Goal: Task Accomplishment & Management: Use online tool/utility

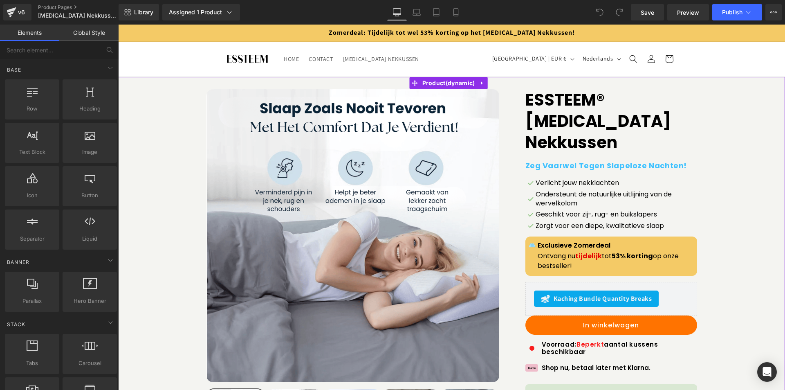
click at [573, 101] on link "ESSTEEM® [MEDICAL_DATA] Nekkussen" at bounding box center [612, 122] width 172 height 66
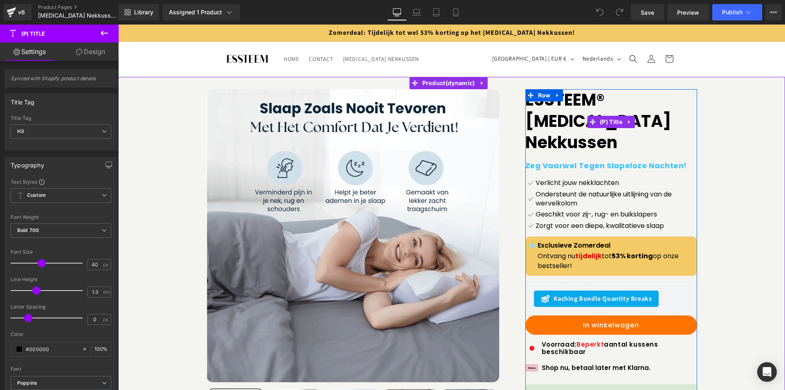
click at [565, 102] on link "ESSTEEM® [MEDICAL_DATA] Nekkussen" at bounding box center [612, 122] width 172 height 66
click at [573, 119] on link "ESSTEEM® [MEDICAL_DATA] Nekkussen" at bounding box center [612, 122] width 172 height 66
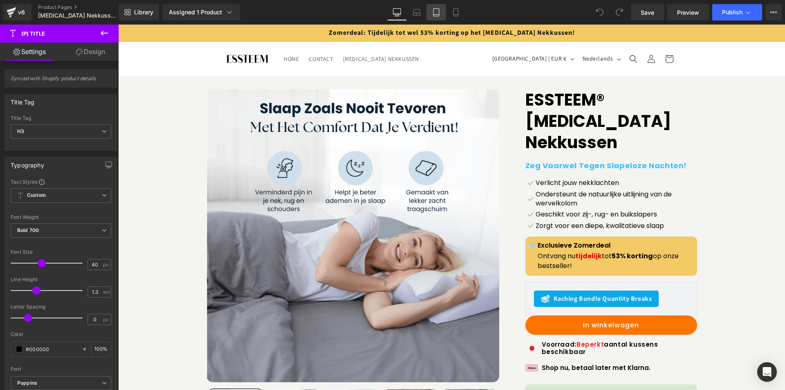
click at [439, 13] on icon at bounding box center [437, 13] width 6 height 8
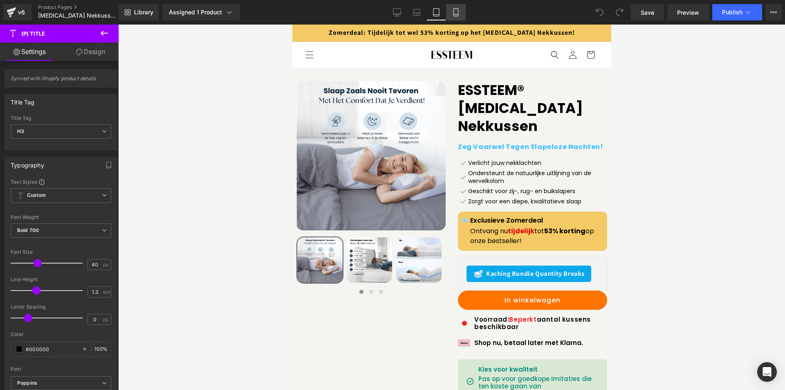
click at [454, 11] on icon at bounding box center [456, 13] width 5 height 8
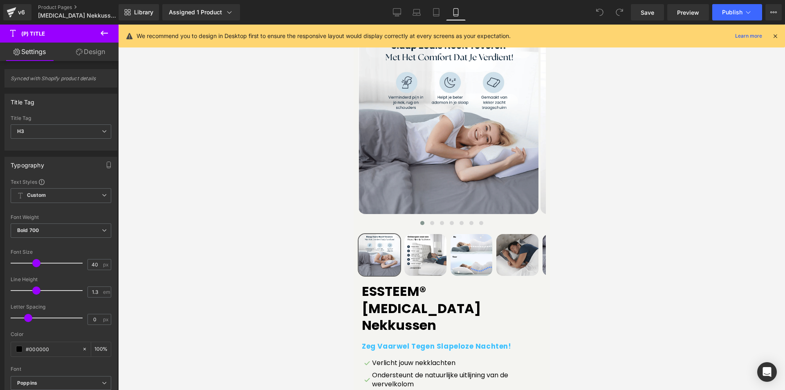
scroll to position [164, 0]
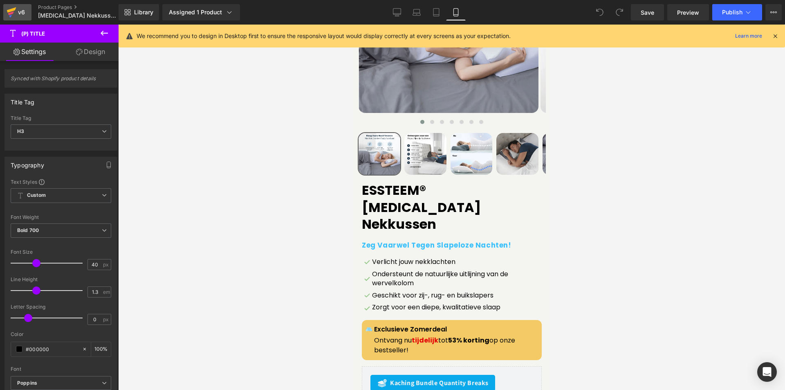
click at [20, 14] on div "v6" at bounding box center [21, 12] width 10 height 11
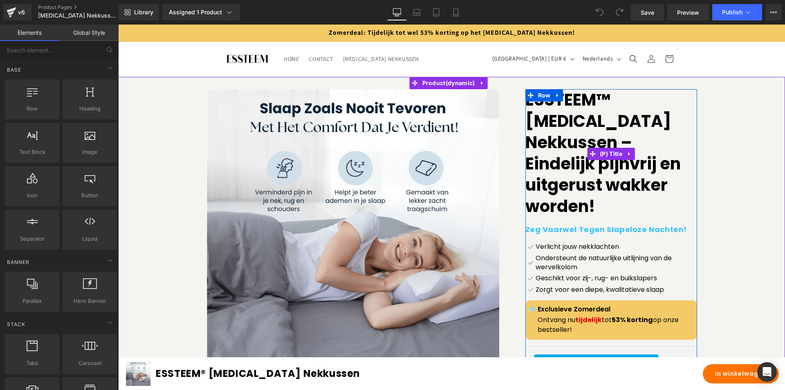
click at [572, 139] on link "ESSTEEM™ [MEDICAL_DATA] Nekkussen – Eindelijk pijnvrij en uitgerust wakker word…" at bounding box center [612, 154] width 172 height 130
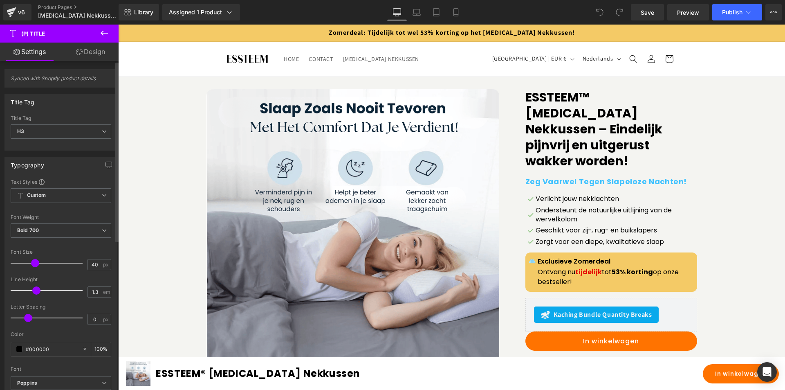
drag, startPoint x: 41, startPoint y: 262, endPoint x: 35, endPoint y: 266, distance: 7.4
click at [35, 266] on span at bounding box center [35, 263] width 8 height 8
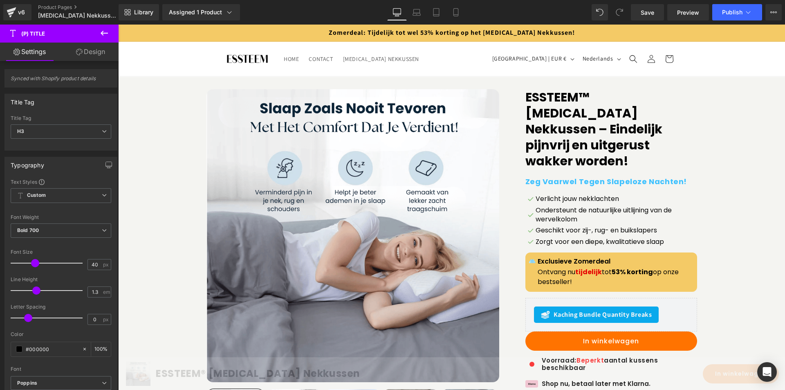
scroll to position [706, 0]
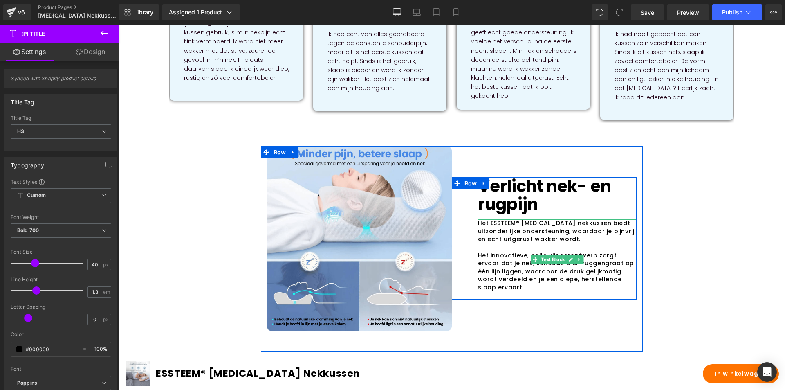
click at [515, 219] on p "Het ESSTEEM® [MEDICAL_DATA] nekkussen biedt uitzonderlijke ondersteuning, waard…" at bounding box center [557, 231] width 159 height 24
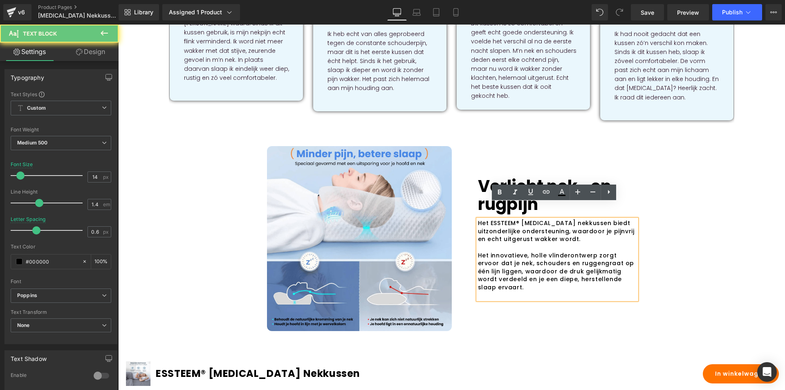
click at [516, 219] on p "Het ESSTEEM® [MEDICAL_DATA] nekkussen biedt uitzonderlijke ondersteuning, waard…" at bounding box center [557, 231] width 159 height 24
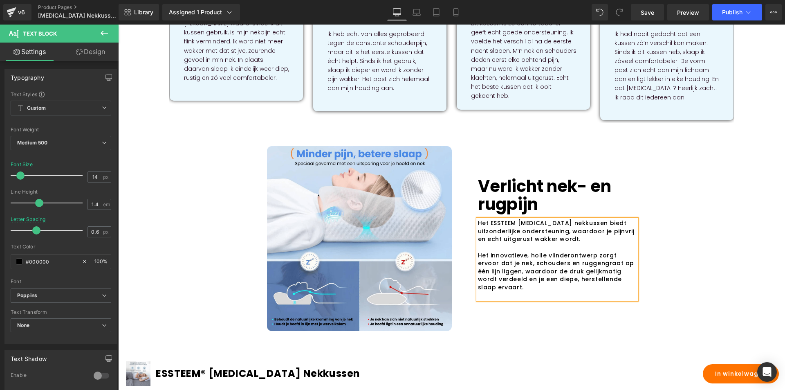
scroll to position [1185, 0]
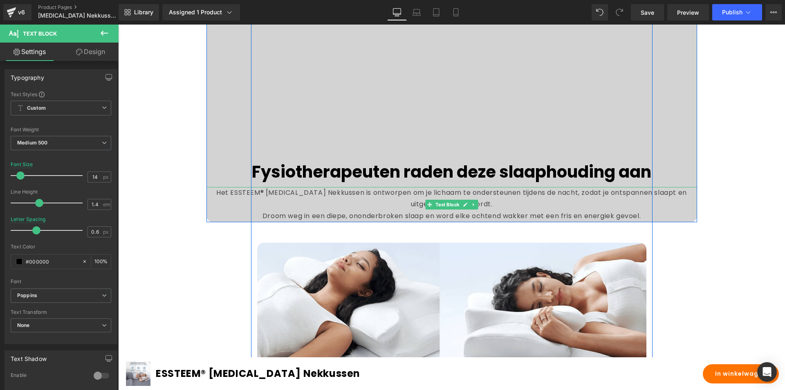
click at [261, 205] on p "Het ESSTEEM® [MEDICAL_DATA] Nekkussen is ontworpen om je lichaam te ondersteune…" at bounding box center [452, 199] width 491 height 24
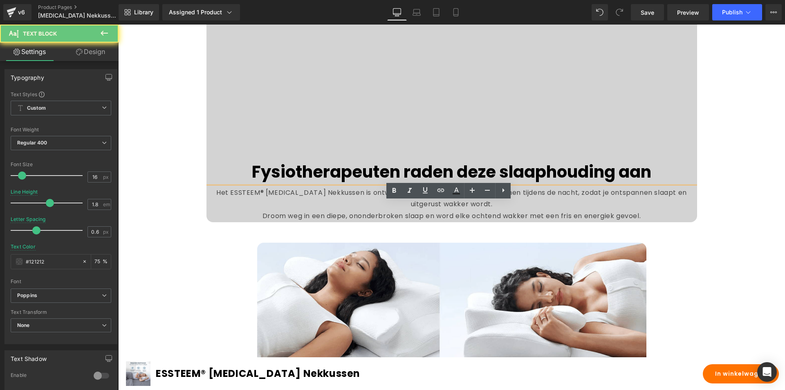
click at [261, 207] on p "Het ESSTEEM® [MEDICAL_DATA] Nekkussen is ontworpen om je lichaam te ondersteune…" at bounding box center [452, 199] width 491 height 24
click at [262, 209] on p "Het ESSTEEM® [MEDICAL_DATA] Nekkussen is ontworpen om je lichaam te ondersteune…" at bounding box center [452, 199] width 491 height 24
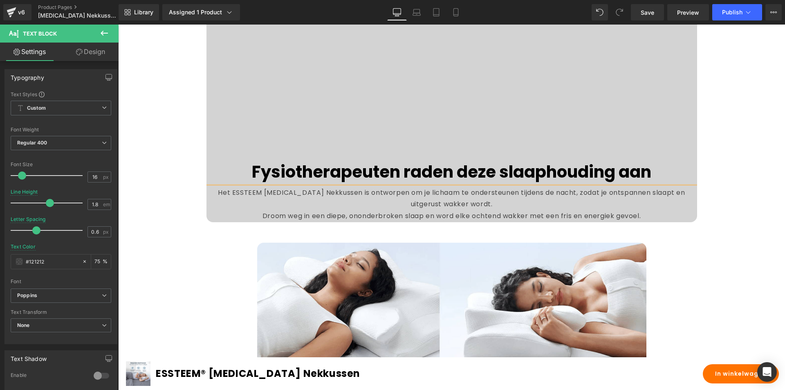
scroll to position [1491, 0]
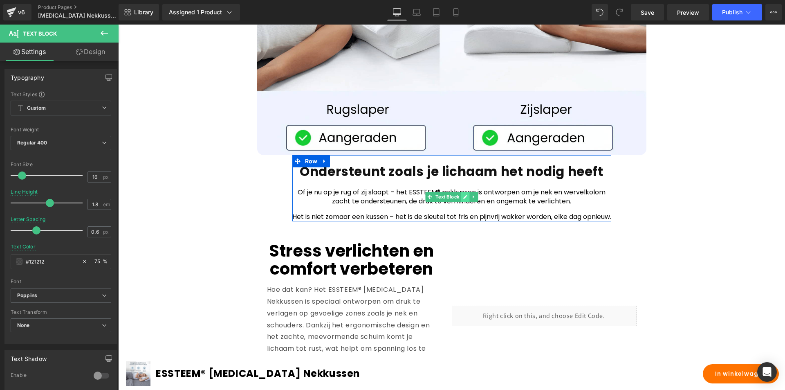
click at [461, 202] on link at bounding box center [465, 197] width 9 height 10
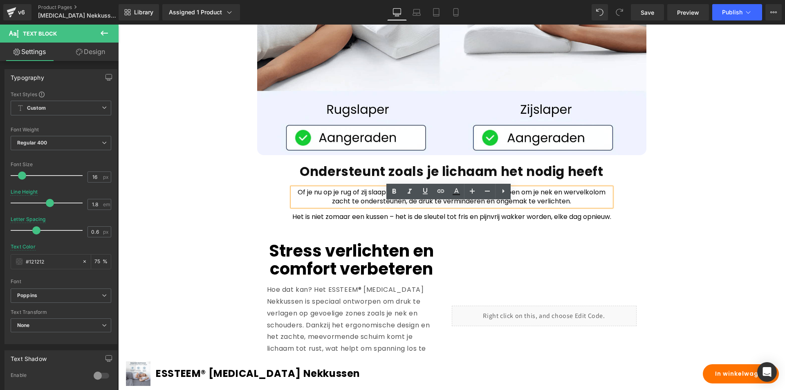
click at [438, 206] on p "Of je nu op je rug of zij slaapt – het ESSTEEM® nekkussen is ontworpen om je ne…" at bounding box center [452, 197] width 319 height 18
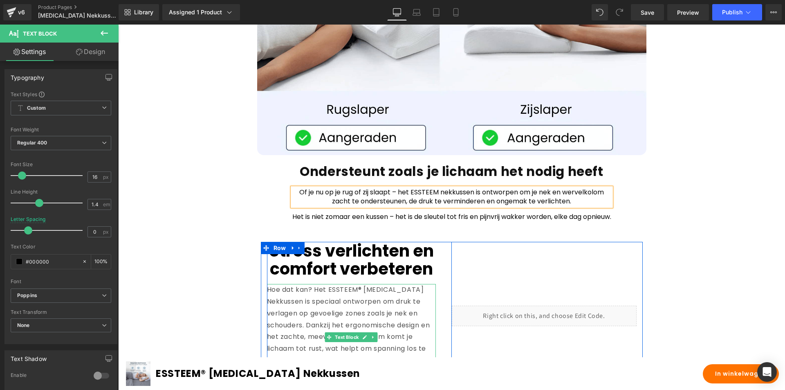
click at [356, 313] on p "Hoe dat kan? Het ESSTEEM® [MEDICAL_DATA] Nekkussen is speciaal ontworpen om dru…" at bounding box center [351, 337] width 169 height 106
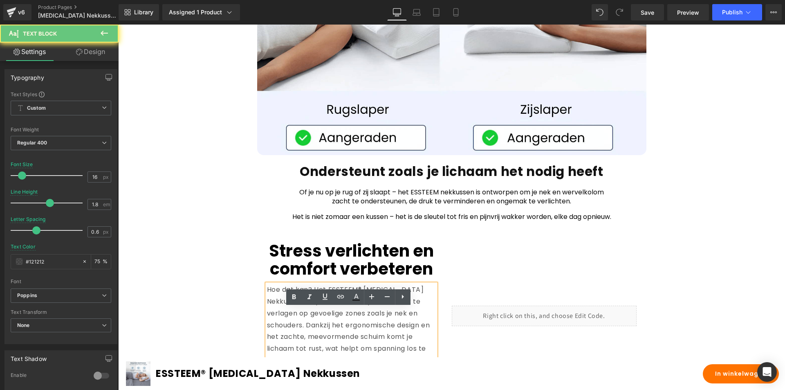
click at [358, 314] on p "Hoe dat kan? Het ESSTEEM® [MEDICAL_DATA] Nekkussen is speciaal ontworpen om dru…" at bounding box center [351, 337] width 169 height 106
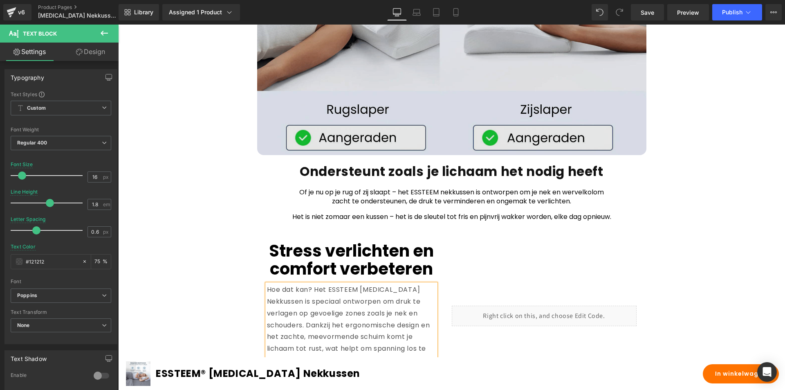
scroll to position [1807, 0]
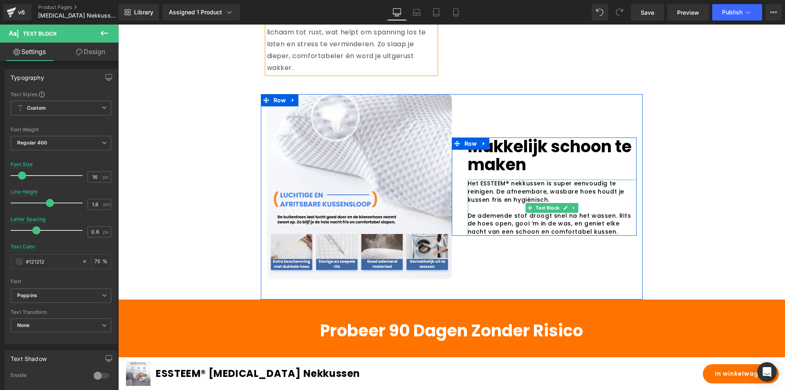
click at [505, 203] on span "Het ESSTEEM® nekkussen is super eenvoudig te reinigen. De afneembare, wasbare h…" at bounding box center [546, 191] width 157 height 24
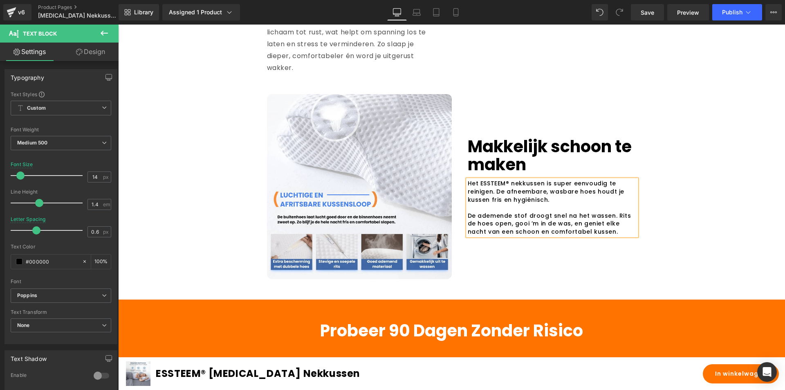
click at [506, 203] on span "Het ESSTEEM® nekkussen is super eenvoudig te reinigen. De afneembare, wasbare h…" at bounding box center [546, 191] width 157 height 24
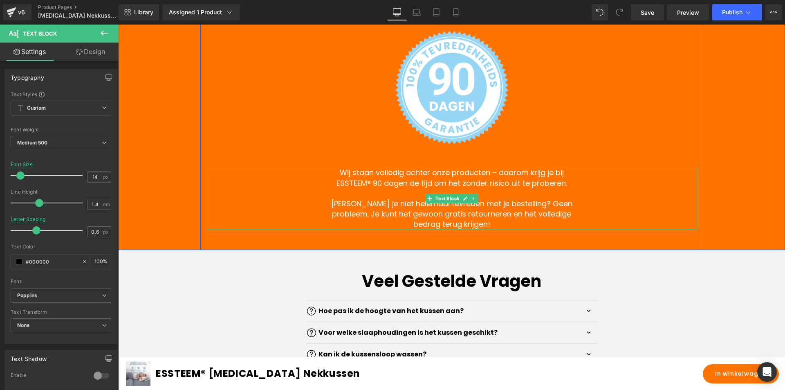
click at [365, 188] on p "Wij staan volledig achter onze producten – daarom krijg je bij ESSTEEM® 90 dage…" at bounding box center [452, 177] width 258 height 20
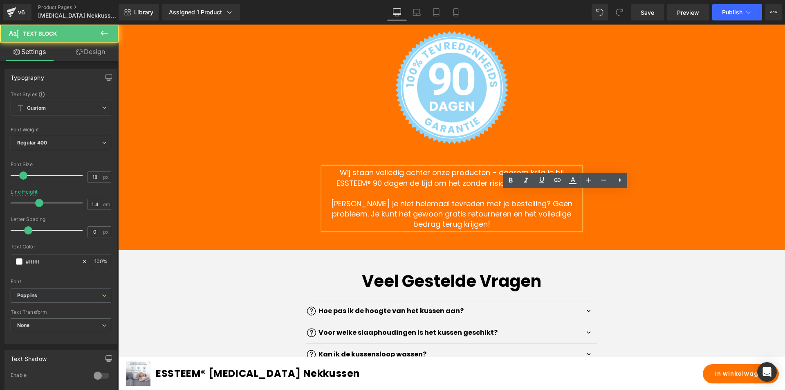
click at [366, 188] on p "Wij staan volledig achter onze producten – daarom krijg je bij ESSTEEM® 90 dage…" at bounding box center [452, 177] width 258 height 20
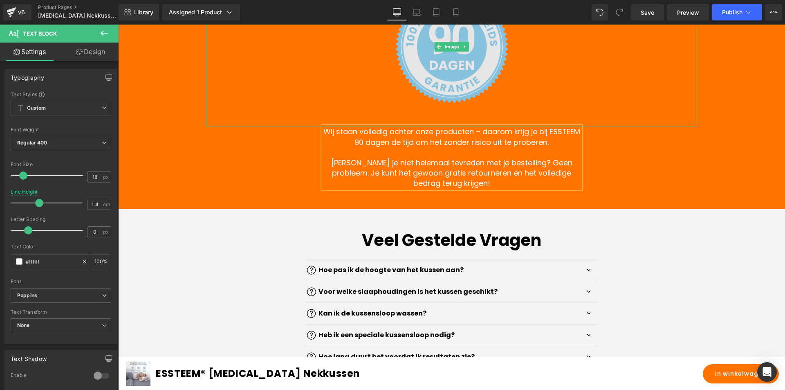
scroll to position [2223, 0]
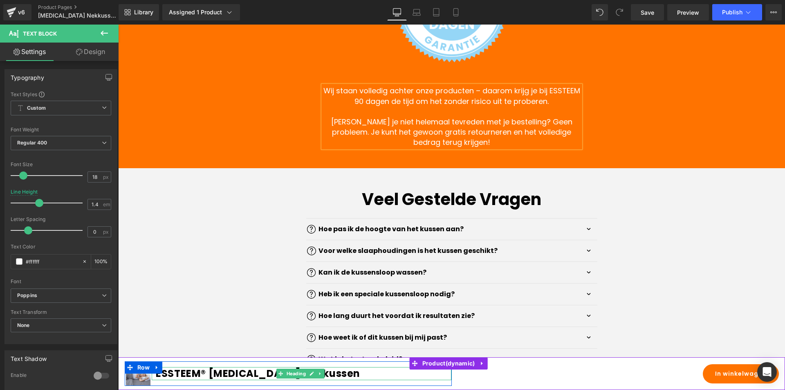
click at [201, 373] on h1 "ESSTEEM® [MEDICAL_DATA] Nekkussen" at bounding box center [304, 373] width 296 height 13
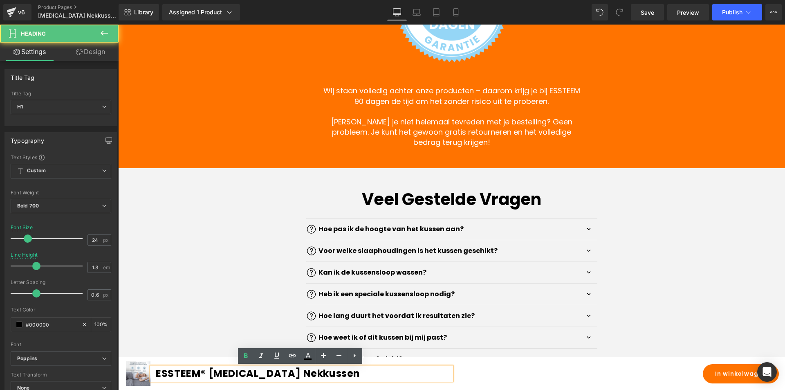
click at [203, 372] on h1 "ESSTEEM® [MEDICAL_DATA] Nekkussen" at bounding box center [304, 373] width 296 height 13
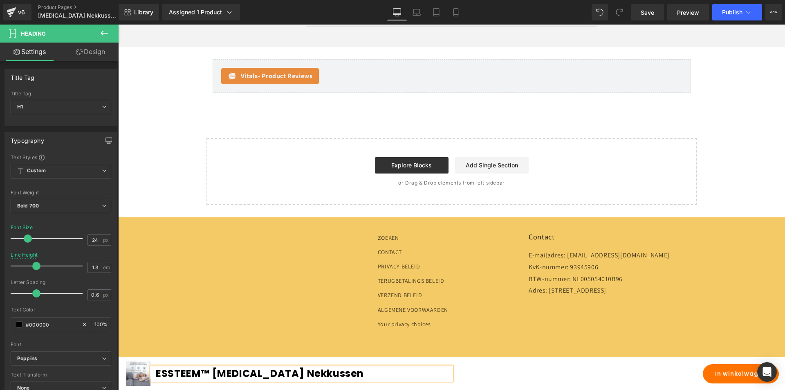
scroll to position [2643, 0]
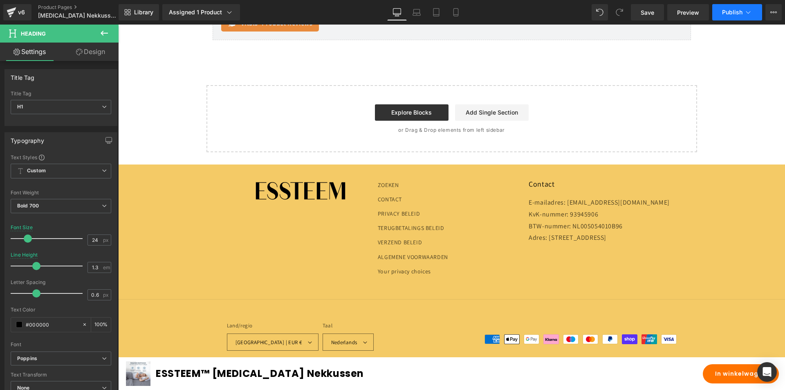
click at [728, 14] on span "Publish" at bounding box center [732, 12] width 20 height 7
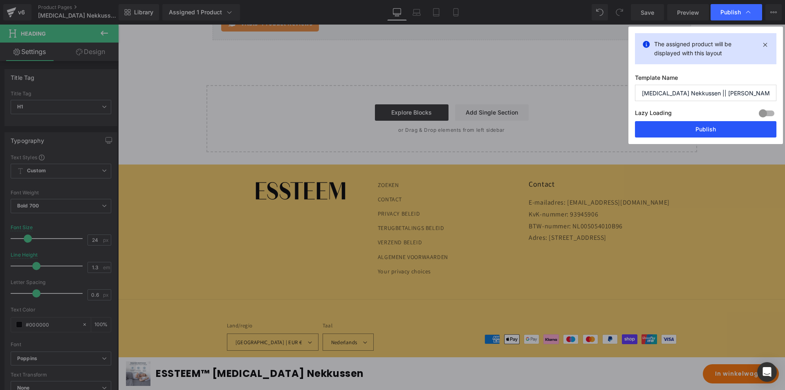
drag, startPoint x: 679, startPoint y: 127, endPoint x: 560, endPoint y: 103, distance: 121.2
click at [679, 127] on button "Publish" at bounding box center [706, 129] width 142 height 16
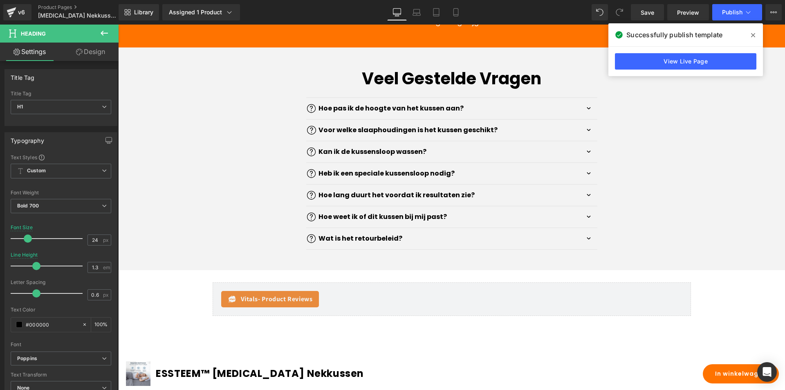
scroll to position [2193, 0]
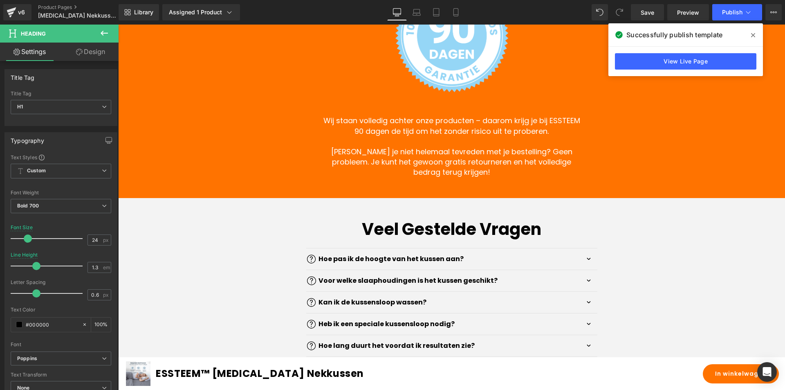
click at [467, 12] on div "Library Assigned 1 Product Product Preview ESSTEEM™ [MEDICAL_DATA] Nekkussen – …" at bounding box center [452, 12] width 667 height 16
click at [461, 10] on link "Mobile" at bounding box center [456, 12] width 20 height 16
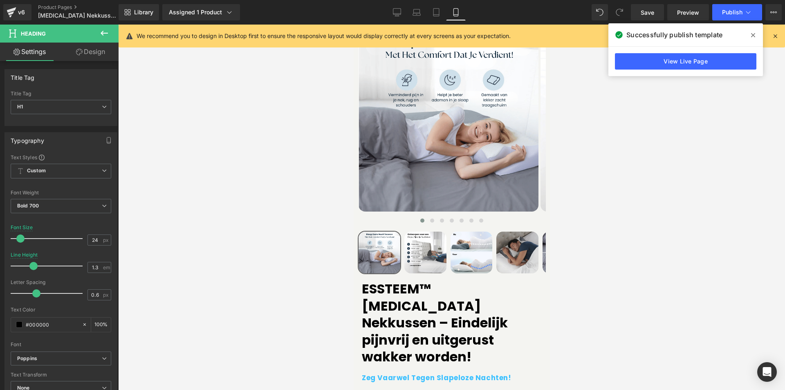
scroll to position [81, 0]
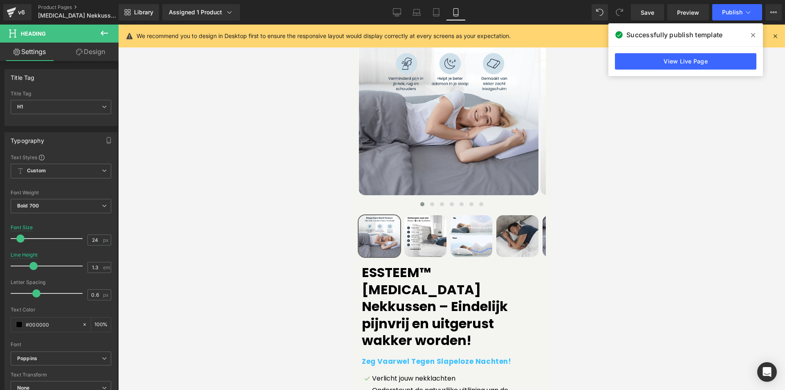
drag, startPoint x: 548, startPoint y: 227, endPoint x: 914, endPoint y: 80, distance: 395.2
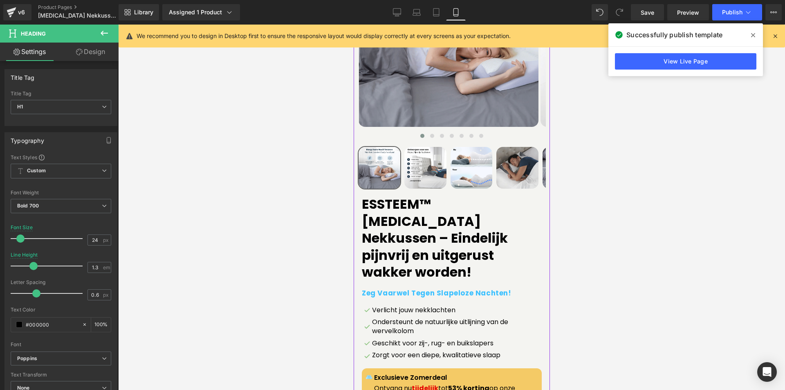
scroll to position [164, 0]
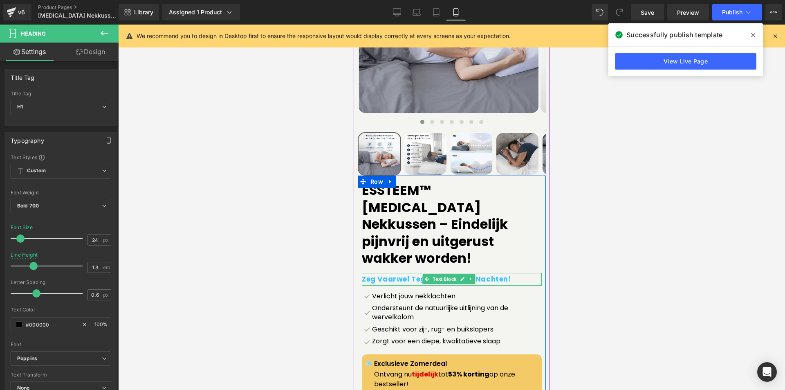
click at [481, 274] on b "Zeg Vaarwel Tegen Slapeloze Nachten!" at bounding box center [437, 279] width 150 height 10
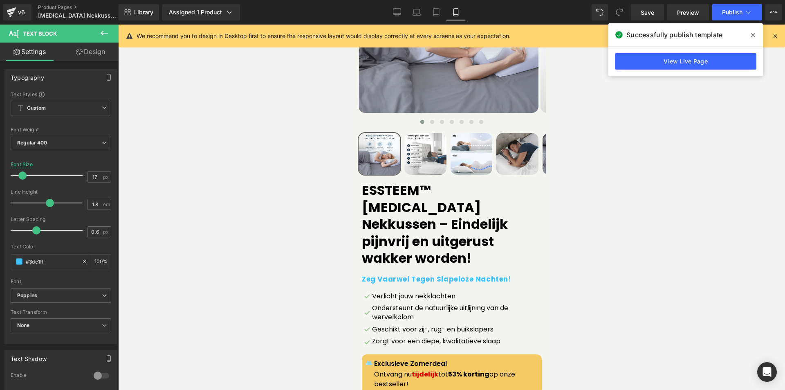
click at [37, 50] on link "Settings" at bounding box center [29, 52] width 59 height 18
click at [88, 58] on link "Design" at bounding box center [90, 52] width 59 height 18
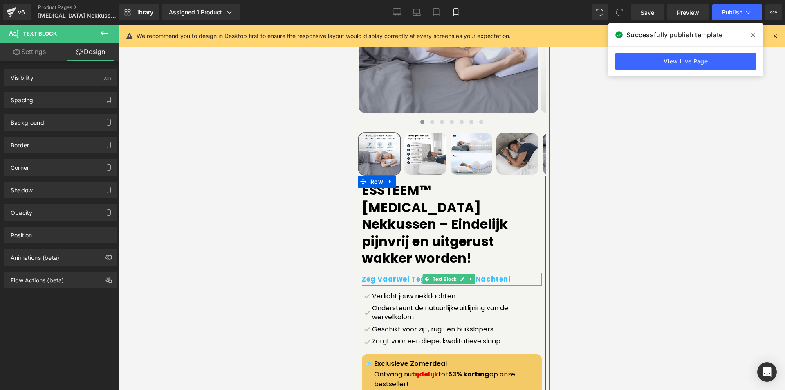
click at [486, 274] on b "Zeg Vaarwel Tegen Slapeloze Nachten!" at bounding box center [437, 279] width 150 height 10
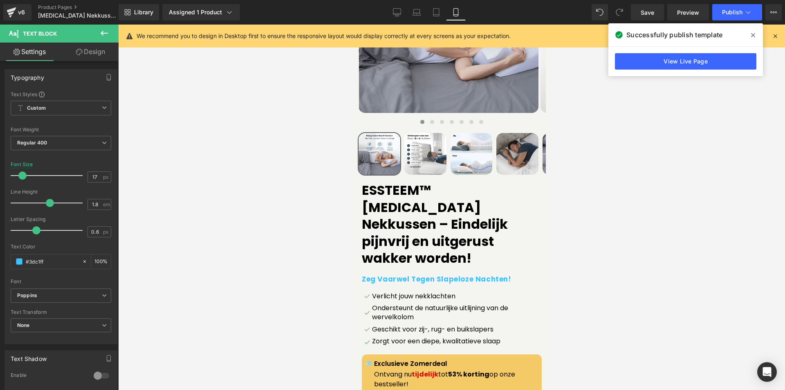
click at [99, 32] on icon at bounding box center [104, 33] width 10 height 10
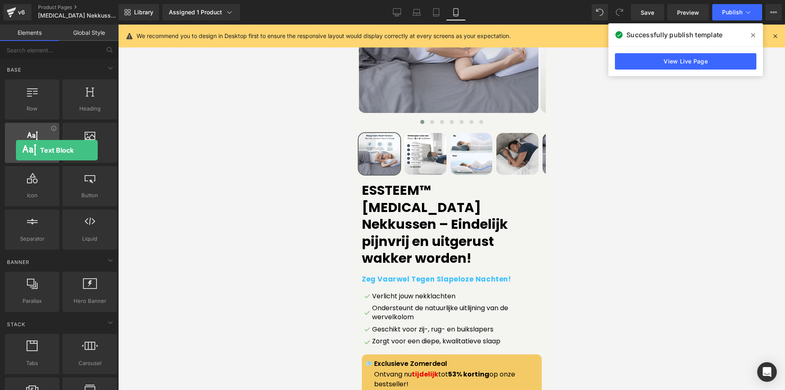
drag, startPoint x: 38, startPoint y: 153, endPoint x: 17, endPoint y: 150, distance: 20.7
click at [16, 150] on span "Text Block" at bounding box center [32, 152] width 50 height 9
click at [396, 16] on icon at bounding box center [397, 16] width 4 height 0
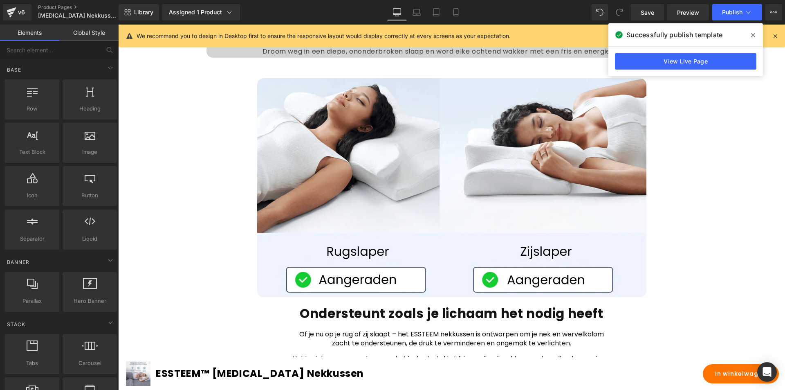
scroll to position [1268, 0]
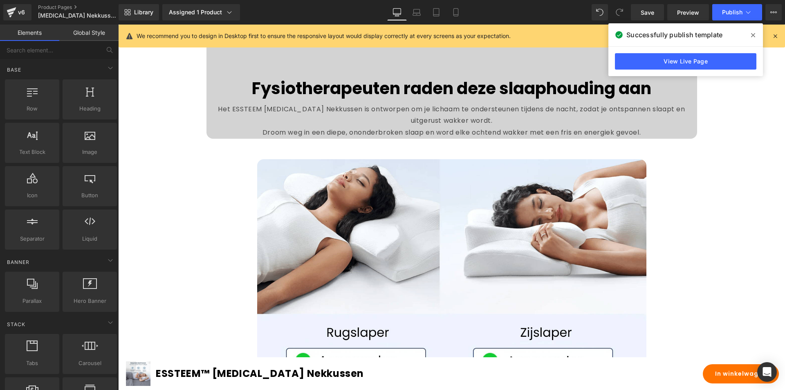
click at [748, 31] on span at bounding box center [753, 35] width 13 height 13
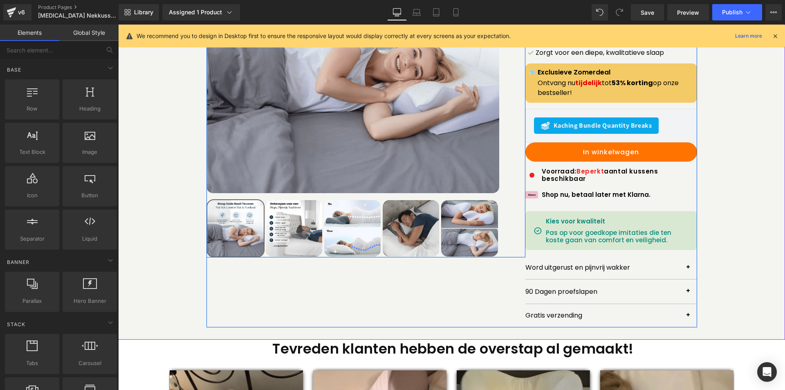
scroll to position [205, 0]
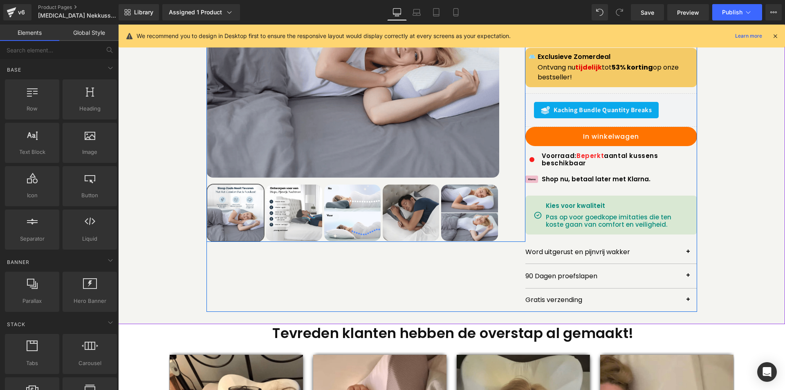
click at [118, 25] on div at bounding box center [118, 25] width 0 height 0
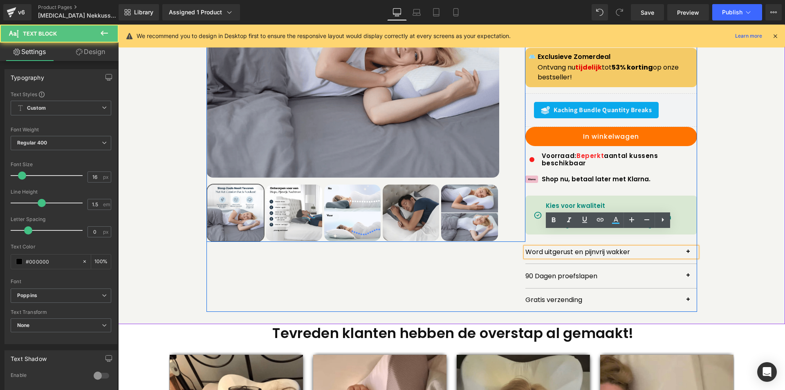
click at [681, 245] on button "button" at bounding box center [689, 252] width 16 height 23
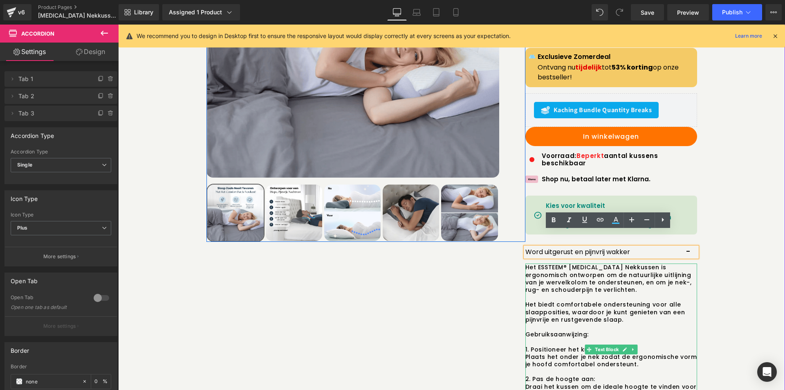
click at [563, 263] on p "Het ESSTEEM® [MEDICAL_DATA] Nekkussen is ergonomisch ontworpen om de natuurlijk…" at bounding box center [612, 281] width 172 height 37
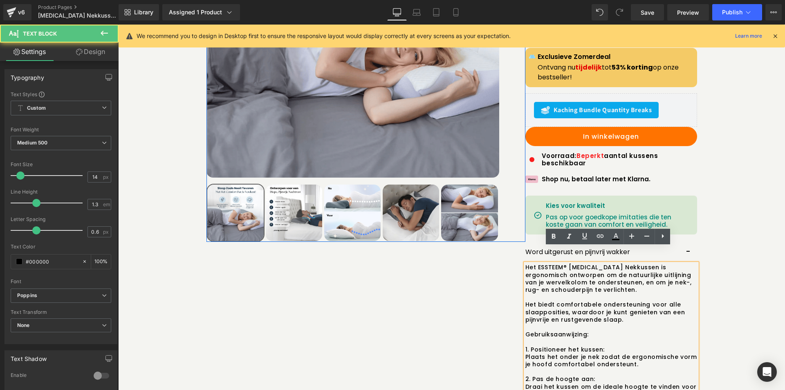
click at [561, 263] on p "Het ESSTEEM® [MEDICAL_DATA] Nekkussen is ergonomisch ontworpen om de natuurlijk…" at bounding box center [612, 281] width 172 height 37
click at [563, 263] on p "Het ESSTEEM® [MEDICAL_DATA] Nekkussen is ergonomisch ontworpen om de natuurlijk…" at bounding box center [612, 281] width 172 height 37
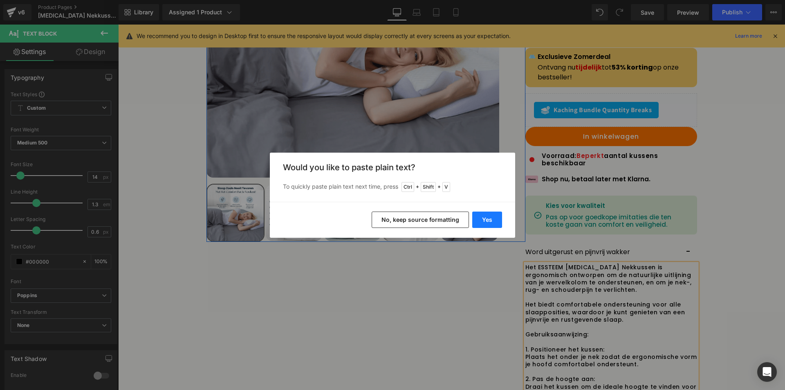
click at [484, 221] on button "Yes" at bounding box center [488, 220] width 30 height 16
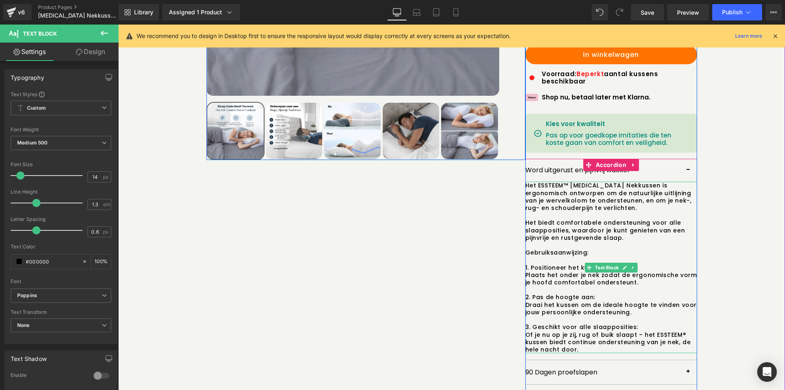
scroll to position [327, 0]
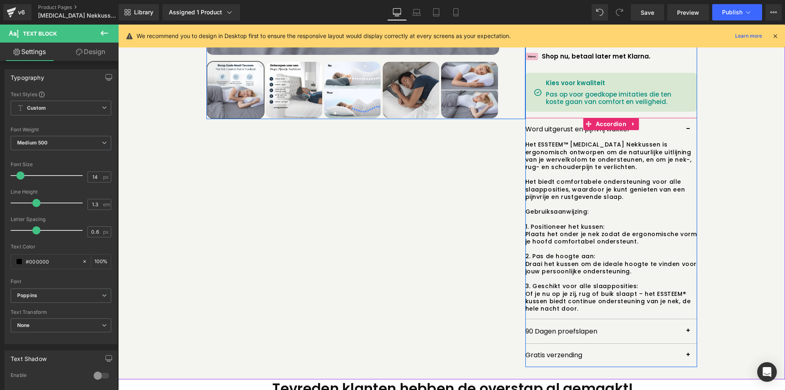
click at [669, 322] on div "90 Dagen proefslapen Text Block" at bounding box center [612, 331] width 172 height 25
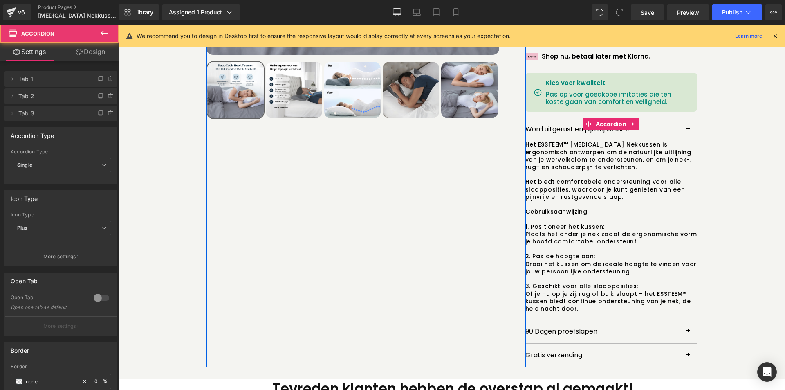
click at [682, 322] on button "button" at bounding box center [689, 331] width 16 height 24
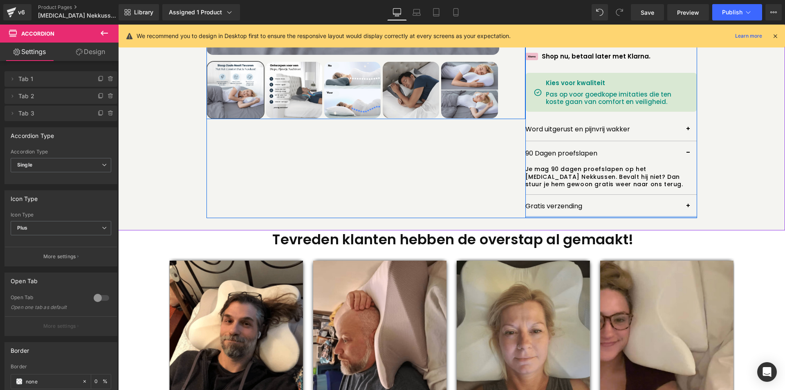
click at [679, 216] on div at bounding box center [452, 217] width 491 height 2
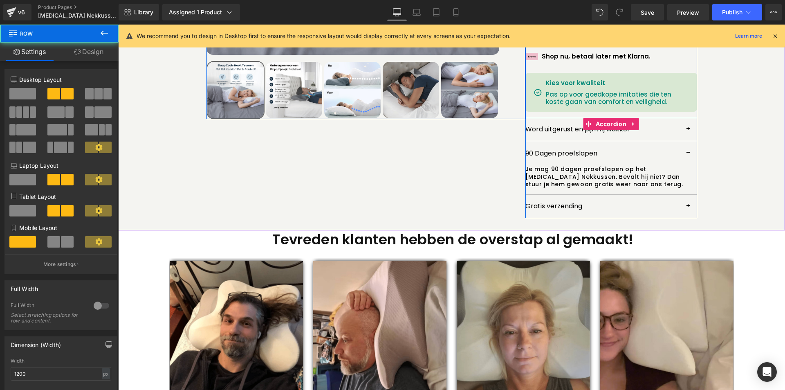
click at [681, 199] on button "button" at bounding box center [689, 206] width 16 height 23
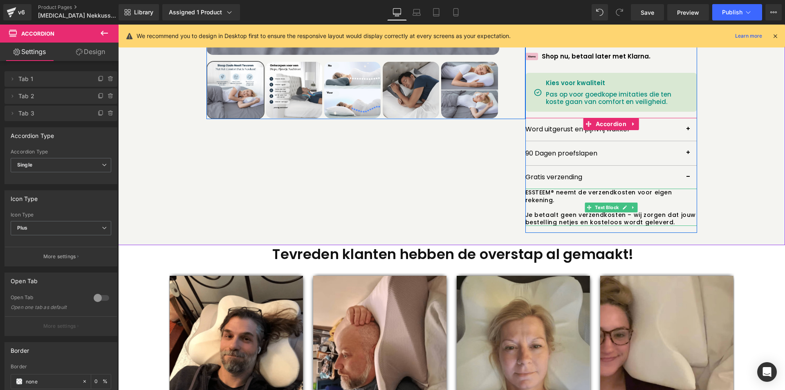
click at [553, 189] on p "ESSTEEM® neemt de verzendkosten voor eigen rekening." at bounding box center [612, 196] width 172 height 15
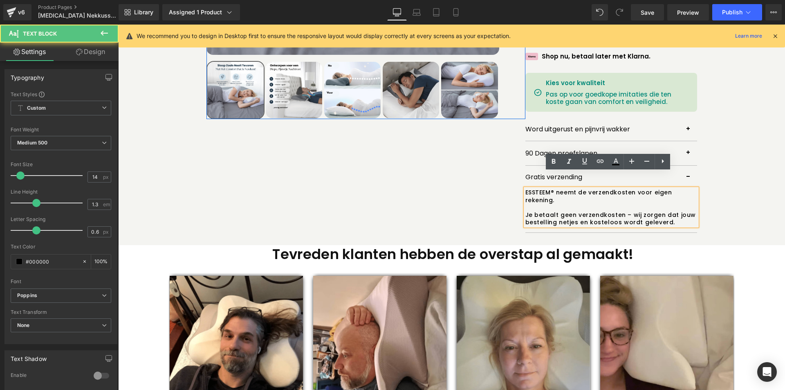
click at [550, 189] on p "ESSTEEM® neemt de verzendkosten voor eigen rekening." at bounding box center [612, 196] width 172 height 15
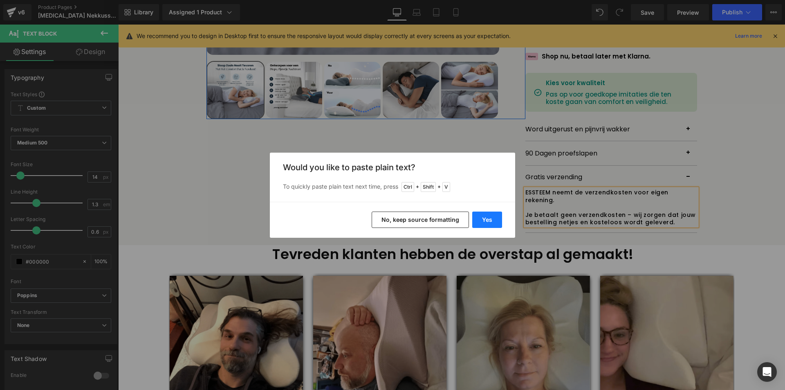
click at [484, 218] on button "Yes" at bounding box center [488, 220] width 30 height 16
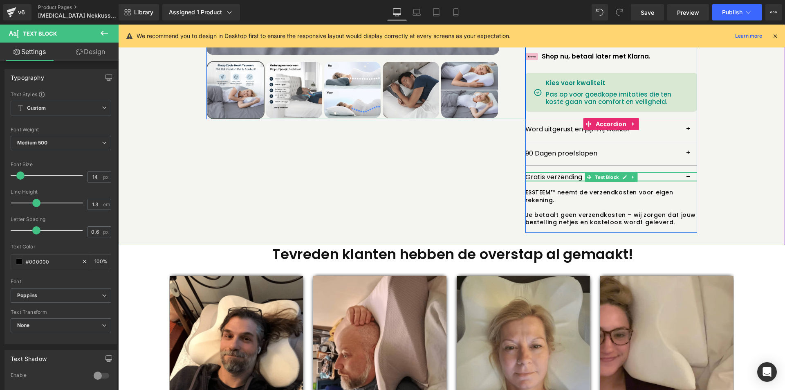
click at [685, 180] on div at bounding box center [612, 181] width 172 height 2
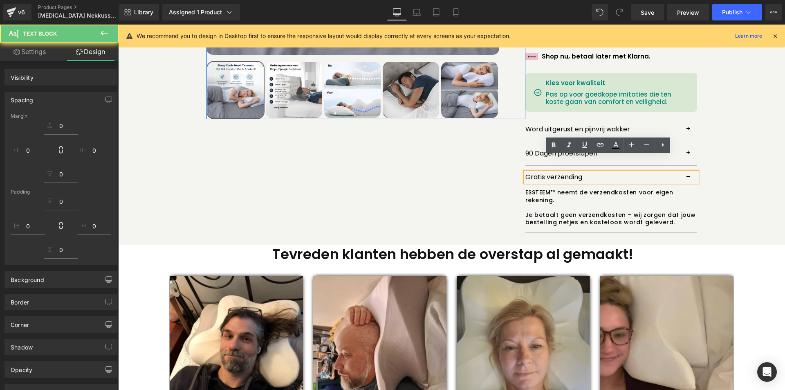
click at [686, 171] on button "button" at bounding box center [689, 177] width 16 height 23
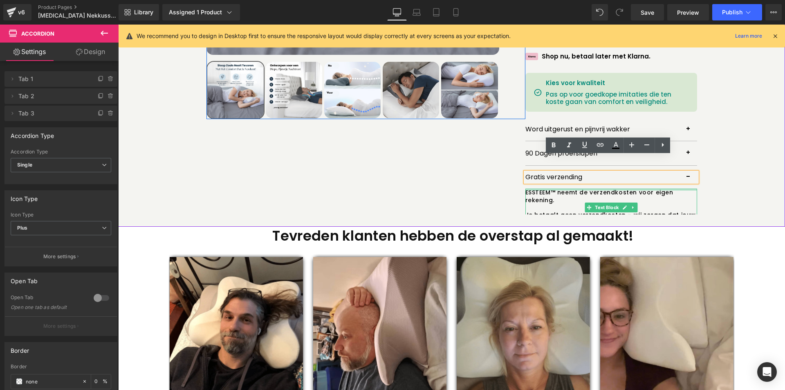
click at [685, 189] on div at bounding box center [612, 190] width 172 height 2
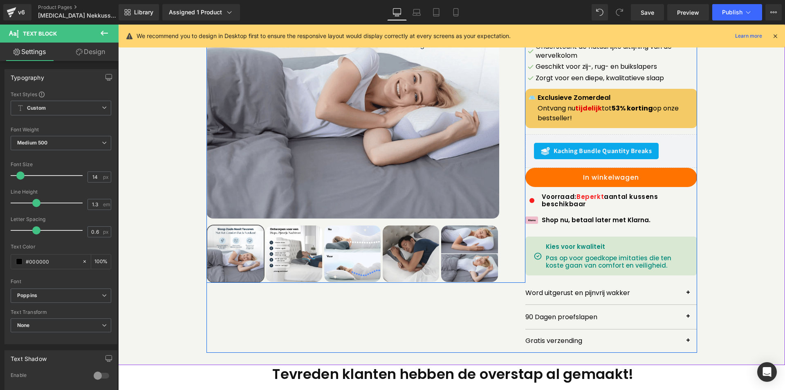
click at [715, 151] on div "Sale Off (P) Image" at bounding box center [451, 140] width 659 height 428
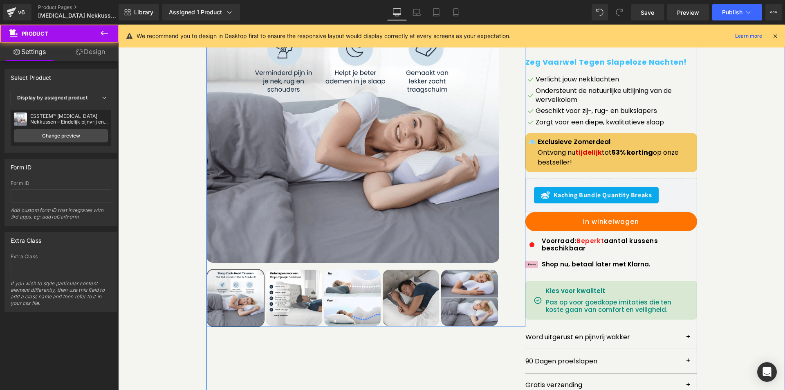
scroll to position [0, 0]
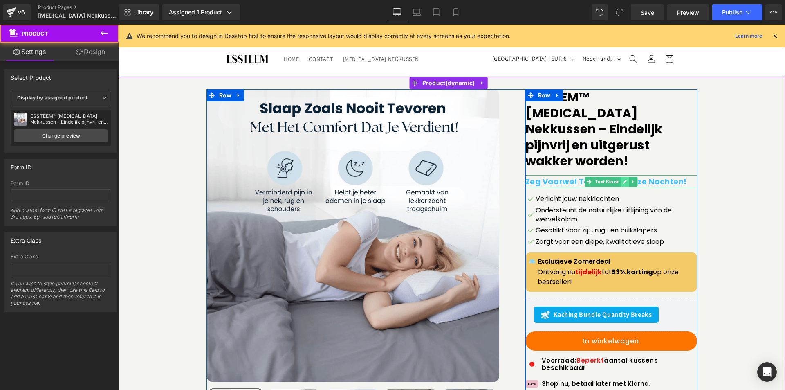
click at [623, 179] on icon at bounding box center [625, 181] width 5 height 5
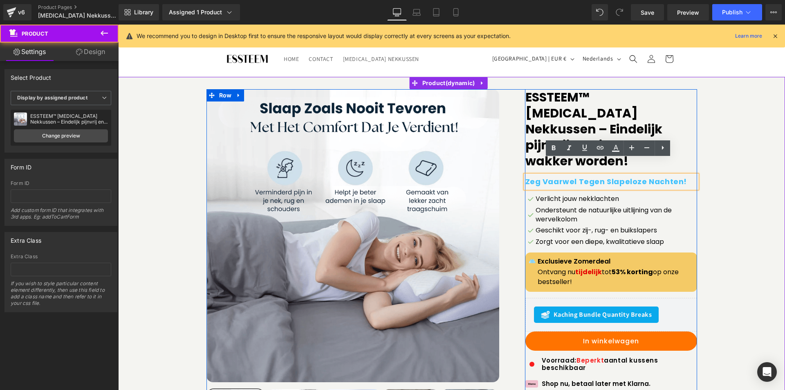
click at [731, 173] on div "Sale Off (P) Image" at bounding box center [451, 303] width 659 height 428
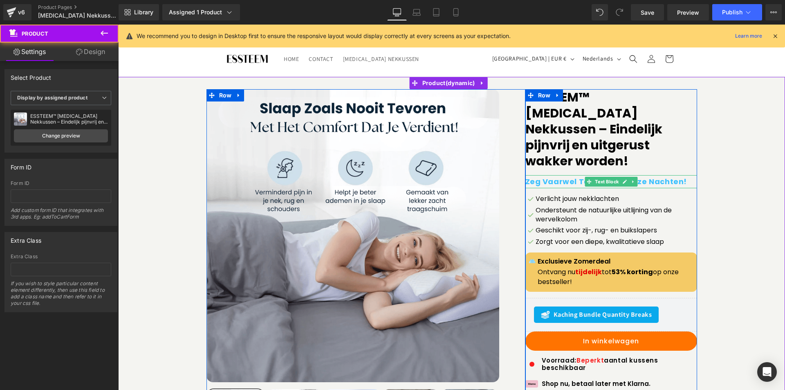
click at [679, 175] on p "Zeg Vaarwel Tegen Slapeloze Nachten!" at bounding box center [612, 181] width 172 height 13
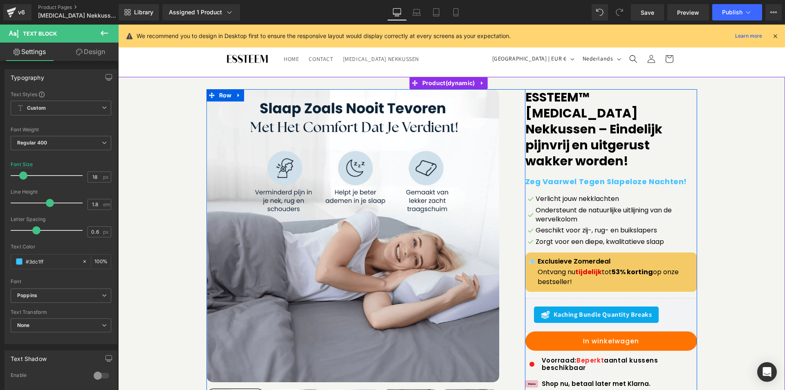
click at [99, 32] on button at bounding box center [104, 34] width 29 height 18
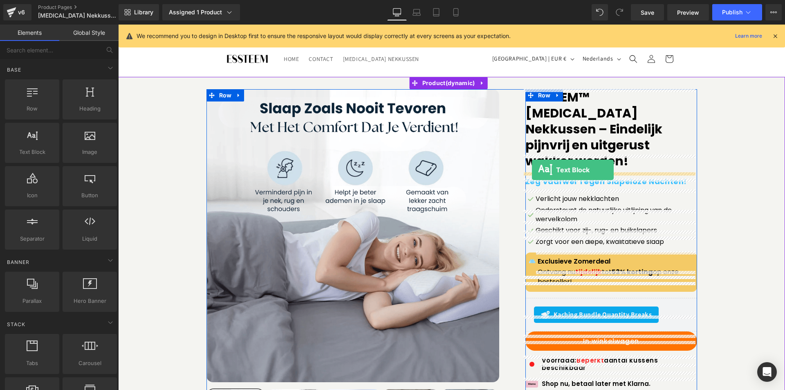
drag, startPoint x: 154, startPoint y: 169, endPoint x: 532, endPoint y: 170, distance: 378.4
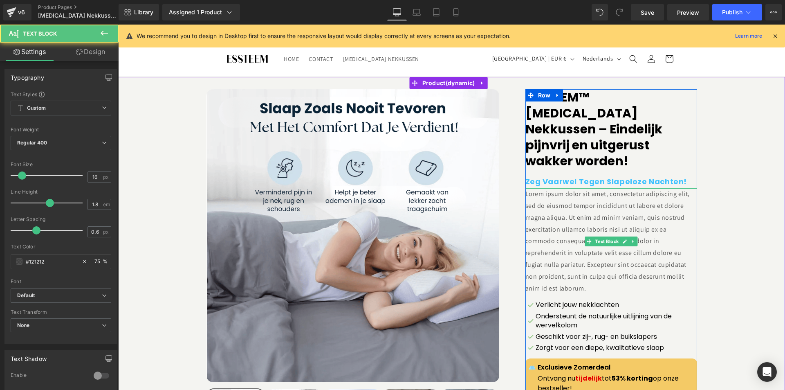
click at [533, 191] on p "Lorem ipsum dolor sit amet, consectetur adipiscing elit, sed do eiusmod tempor …" at bounding box center [612, 241] width 172 height 106
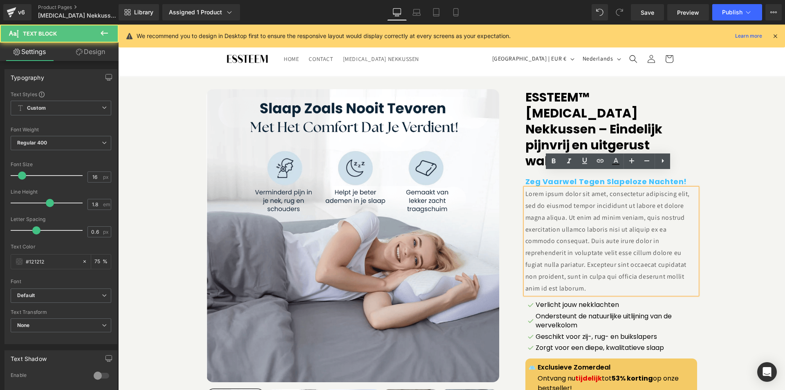
click at [533, 191] on p "Lorem ipsum dolor sit amet, consectetur adipiscing elit, sed do eiusmod tempor …" at bounding box center [612, 241] width 172 height 106
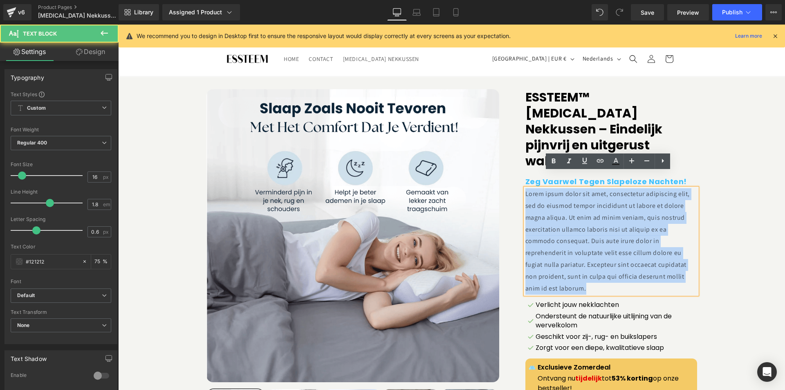
click at [533, 191] on p "Lorem ipsum dolor sit amet, consectetur adipiscing elit, sed do eiusmod tempor …" at bounding box center [612, 241] width 172 height 106
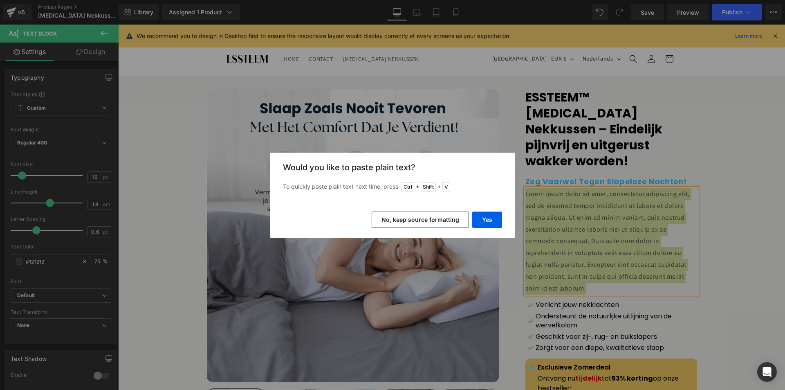
drag, startPoint x: 448, startPoint y: 216, endPoint x: 335, endPoint y: 192, distance: 115.6
click at [448, 216] on button "No, keep source formatting" at bounding box center [420, 220] width 97 height 16
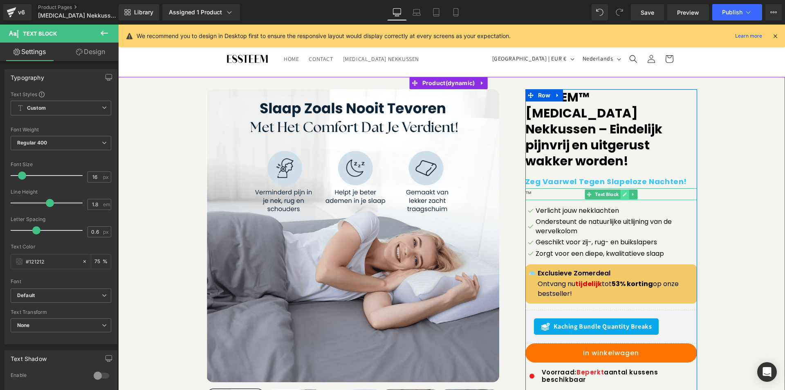
click at [621, 189] on link at bounding box center [625, 194] width 9 height 10
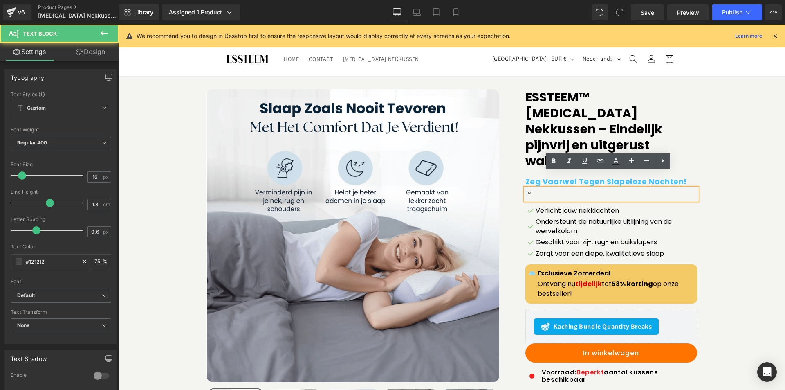
drag, startPoint x: 536, startPoint y: 176, endPoint x: 498, endPoint y: 176, distance: 37.2
click at [497, 176] on div "Sale Off (P) Image ‹ ›" at bounding box center [452, 308] width 491 height 439
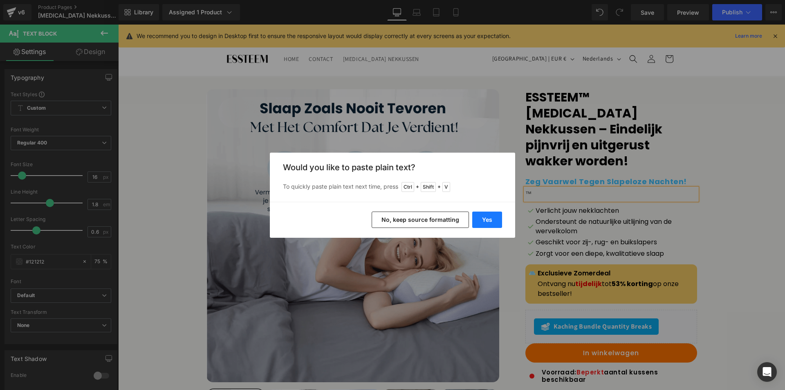
click at [481, 218] on button "Yes" at bounding box center [488, 220] width 30 height 16
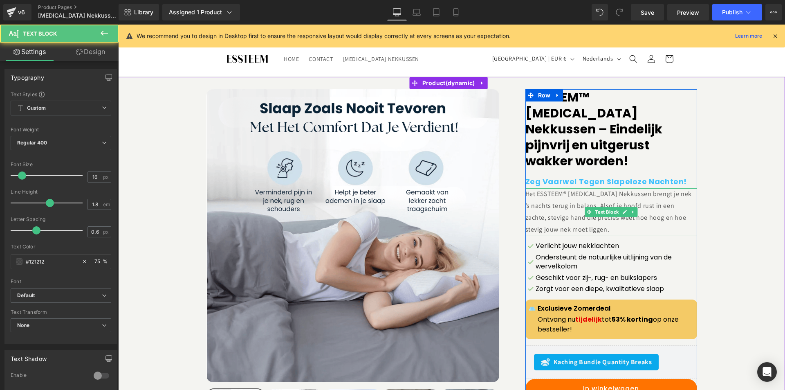
click at [572, 188] on p "Het ESSTEEM® [MEDICAL_DATA] Nekkussen brengt je nek ’s nachts terug in balans. …" at bounding box center [612, 211] width 172 height 47
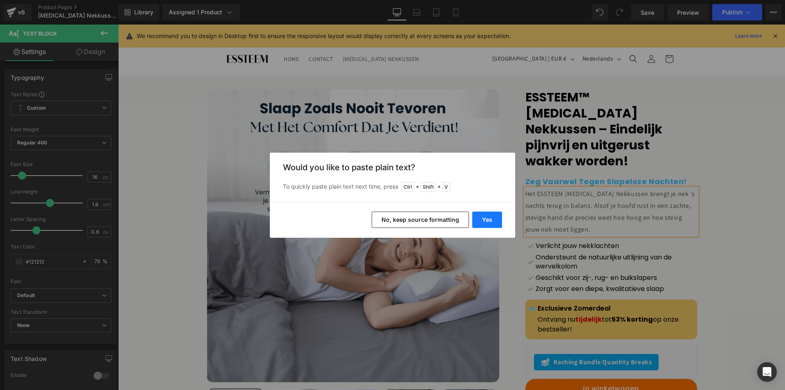
click at [491, 216] on button "Yes" at bounding box center [488, 220] width 30 height 16
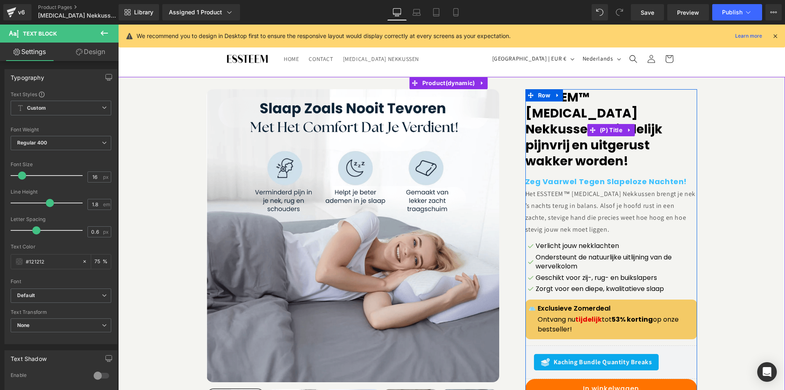
click at [612, 141] on link "ESSTEEM™ [MEDICAL_DATA] Nekkussen – Eindelijk pijnvrij en uitgerust wakker word…" at bounding box center [612, 130] width 172 height 82
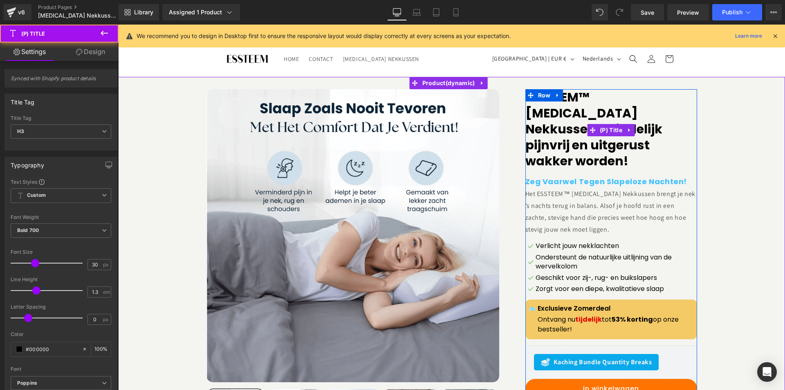
click at [558, 134] on link "ESSTEEM™ [MEDICAL_DATA] Nekkussen – Eindelijk pijnvrij en uitgerust wakker word…" at bounding box center [612, 130] width 172 height 82
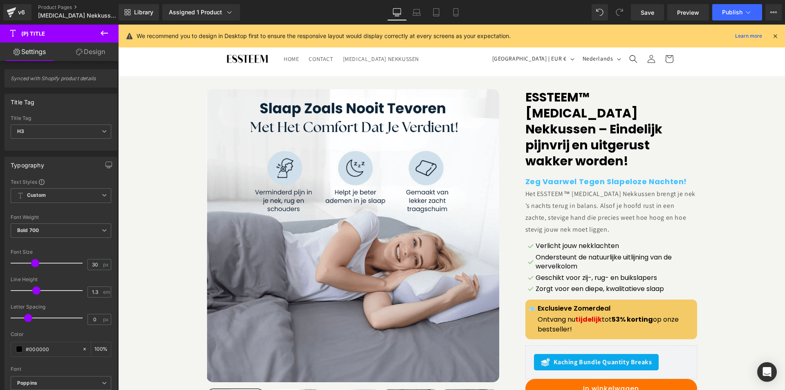
click at [78, 48] on link "Design" at bounding box center [90, 52] width 59 height 18
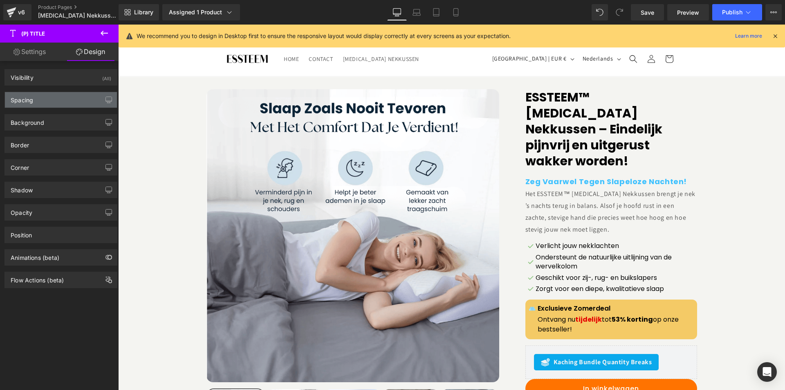
click at [61, 92] on div "Spacing [GEOGRAPHIC_DATA] 0 0 0 0 [GEOGRAPHIC_DATA] 0 0 5 0 Setup Global Style" at bounding box center [61, 97] width 122 height 23
click at [59, 95] on div "Spacing" at bounding box center [61, 100] width 112 height 16
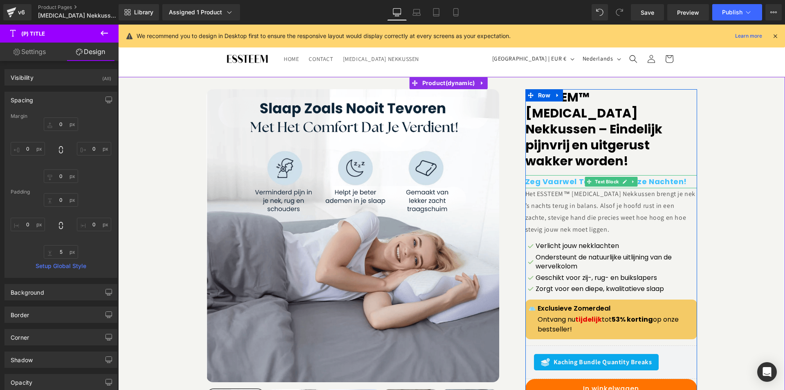
click at [539, 176] on b "Zeg Vaarwel Tegen Slapeloze Nachten!" at bounding box center [607, 181] width 162 height 10
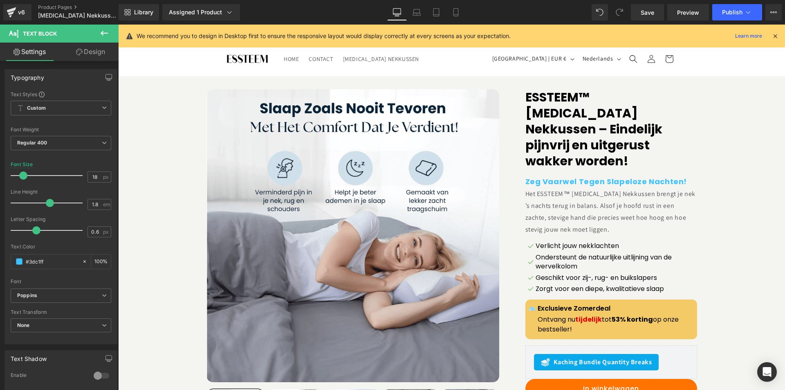
click at [90, 43] on link "Design" at bounding box center [90, 52] width 59 height 18
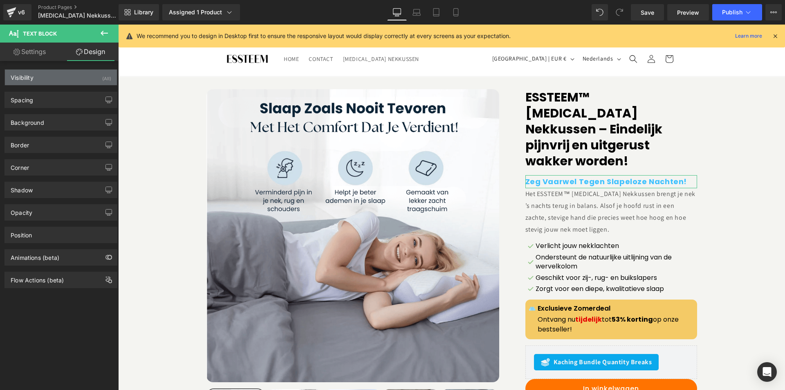
click at [59, 78] on div "Visibility (All)" at bounding box center [61, 78] width 112 height 16
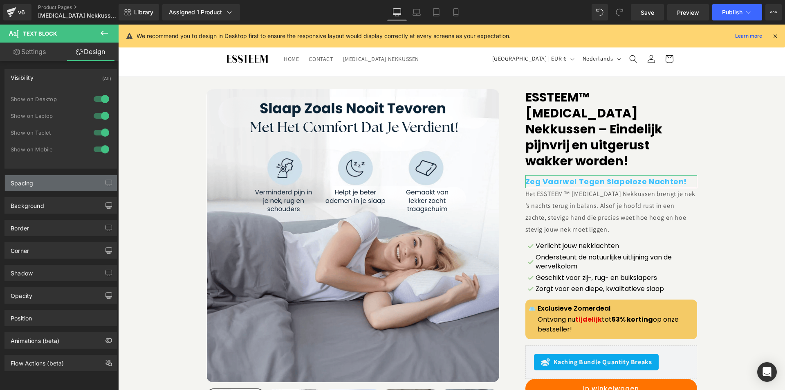
click at [44, 180] on div "Spacing" at bounding box center [61, 183] width 112 height 16
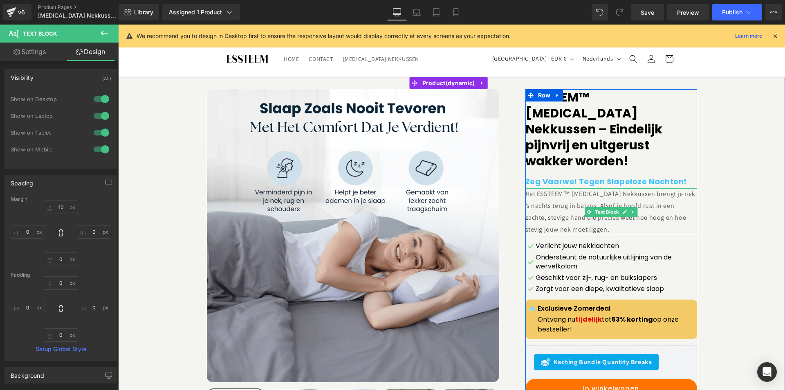
click at [564, 205] on p "Het ESSTEEM™ [MEDICAL_DATA] Nekkussen brengt je nek ’s nachts terug in balans. …" at bounding box center [612, 211] width 172 height 47
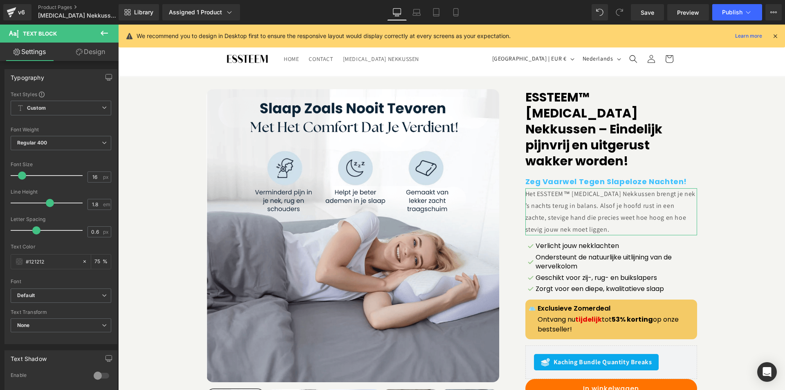
click at [84, 49] on link "Design" at bounding box center [90, 52] width 59 height 18
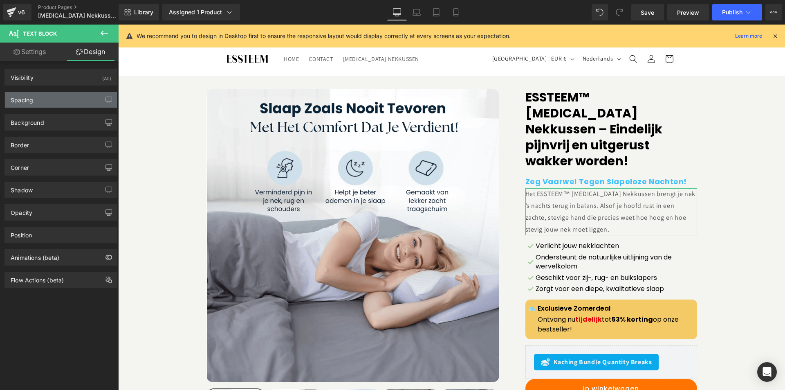
click at [56, 102] on div "Spacing" at bounding box center [61, 100] width 112 height 16
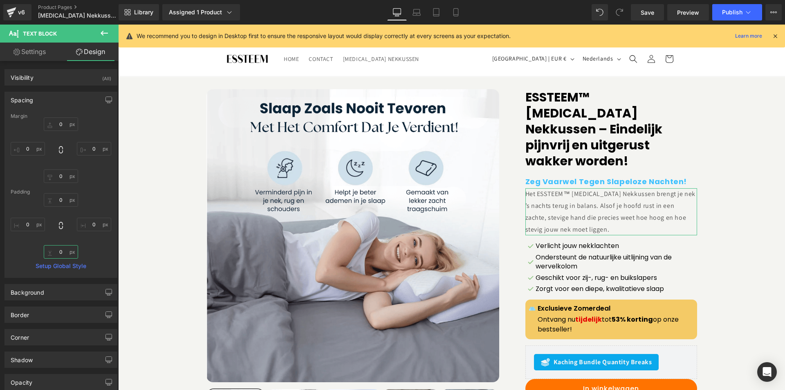
click at [56, 258] on input "text" at bounding box center [61, 252] width 34 height 14
type input "0"
click at [60, 175] on input "text" at bounding box center [61, 176] width 34 height 14
type input "0"
click at [63, 251] on input "text" at bounding box center [61, 252] width 34 height 14
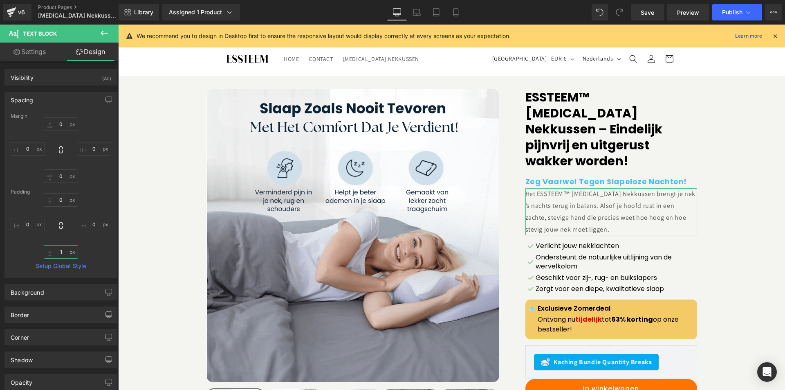
type input "10"
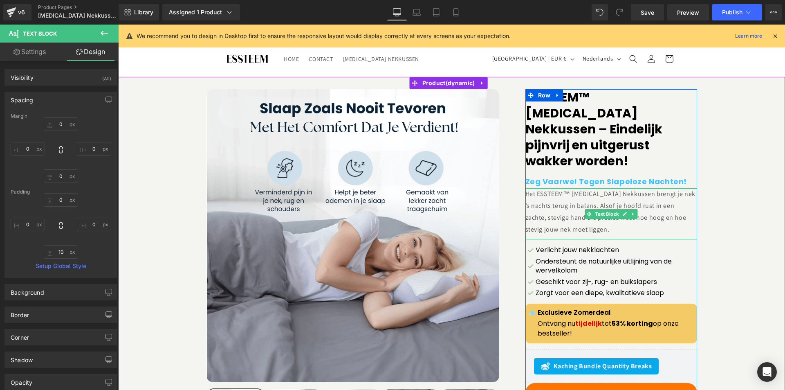
click at [565, 188] on p "Het ESSTEEM™ [MEDICAL_DATA] Nekkussen brengt je nek ’s nachts terug in balans. …" at bounding box center [612, 211] width 172 height 47
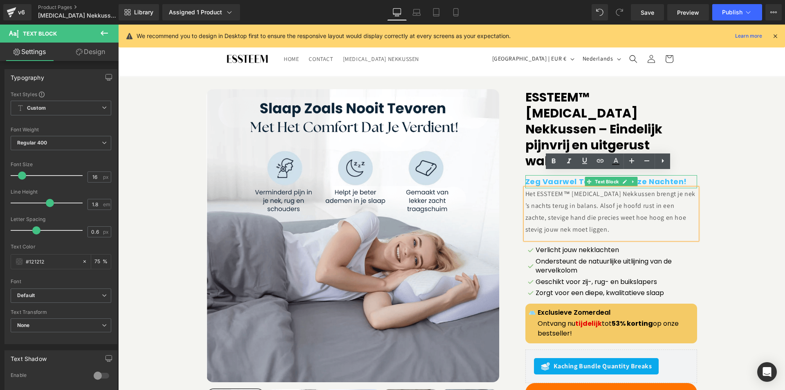
click at [536, 176] on b "Zeg Vaarwel Tegen Slapeloze Nachten!" at bounding box center [607, 181] width 162 height 10
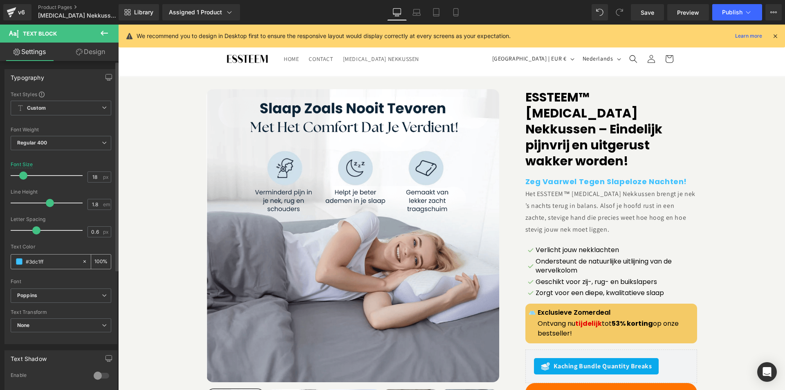
click at [44, 259] on input "#3dc1ff" at bounding box center [52, 261] width 52 height 9
drag, startPoint x: 48, startPoint y: 261, endPoint x: 29, endPoint y: 262, distance: 18.4
click at [29, 262] on input "#3dc1ff" at bounding box center [52, 261] width 52 height 9
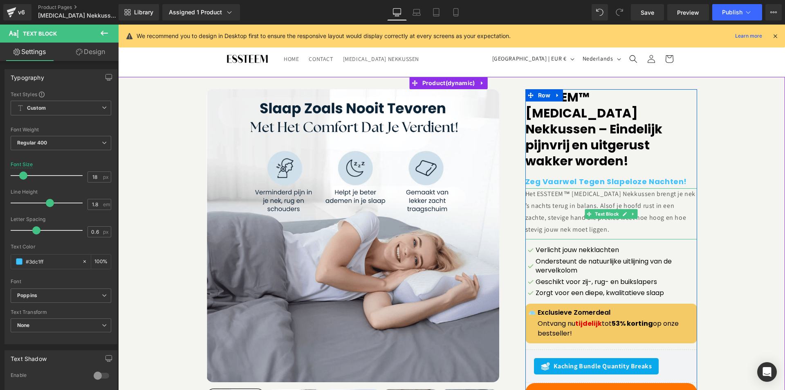
click at [558, 200] on p "Het ESSTEEM™ [MEDICAL_DATA] Nekkussen brengt je nek ’s nachts terug in balans. …" at bounding box center [612, 211] width 172 height 47
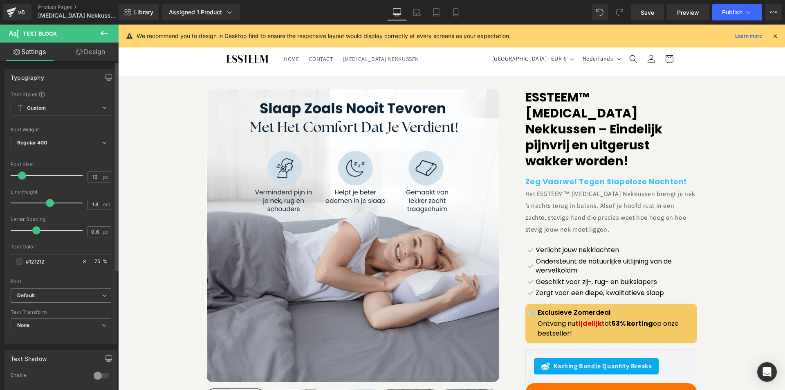
click at [60, 295] on b "Default" at bounding box center [59, 295] width 85 height 7
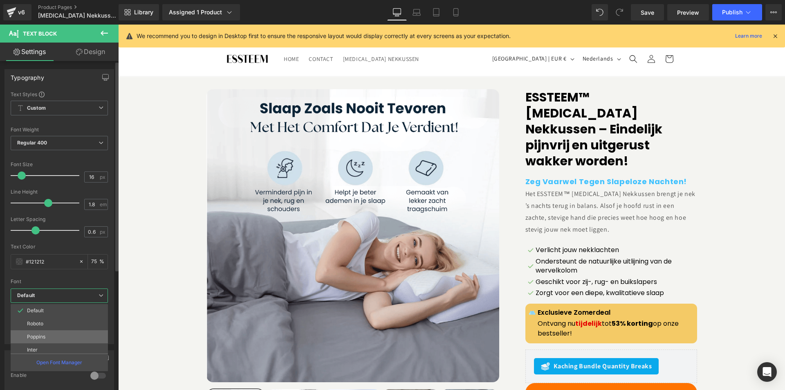
click at [41, 334] on p "Poppins" at bounding box center [36, 337] width 18 height 6
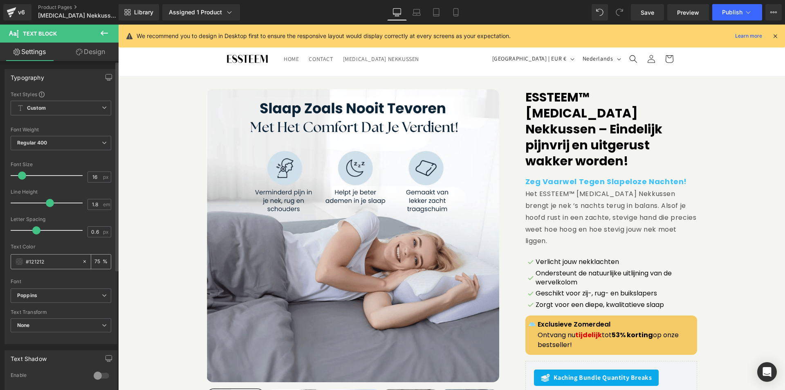
click at [17, 260] on span at bounding box center [19, 261] width 7 height 7
click at [53, 261] on input "#121212" at bounding box center [52, 261] width 52 height 9
click at [22, 261] on div "#121212" at bounding box center [46, 261] width 71 height 14
paste input "3dc1ff"
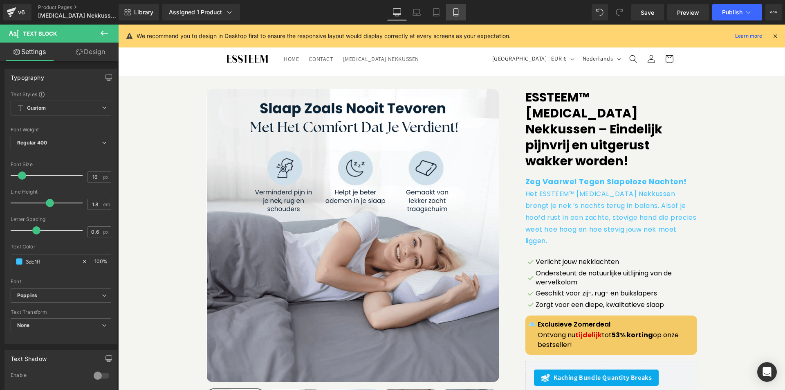
type input "3dc1ff"
click at [462, 14] on link "Mobile" at bounding box center [456, 12] width 20 height 16
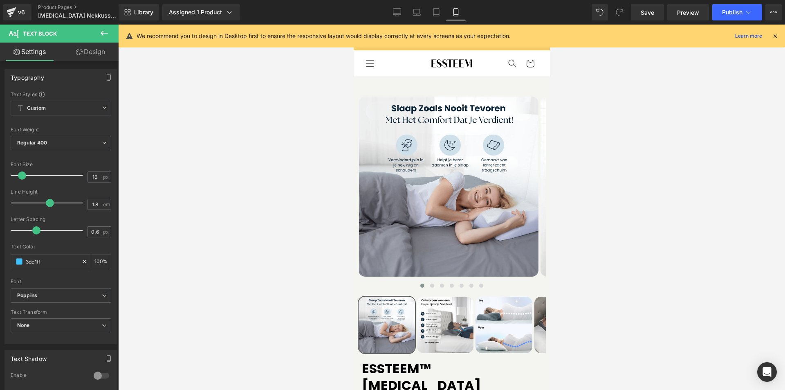
scroll to position [274, 0]
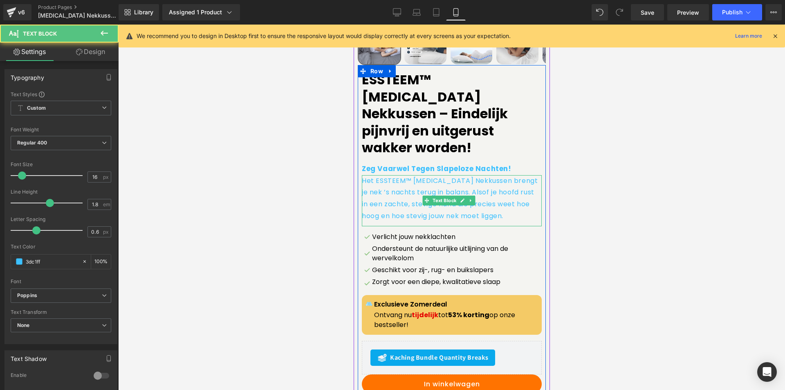
click at [387, 181] on p "Het ESSTEEM™ [MEDICAL_DATA] Nekkussen brengt je nek ’s nachts terug in balans. …" at bounding box center [452, 198] width 180 height 47
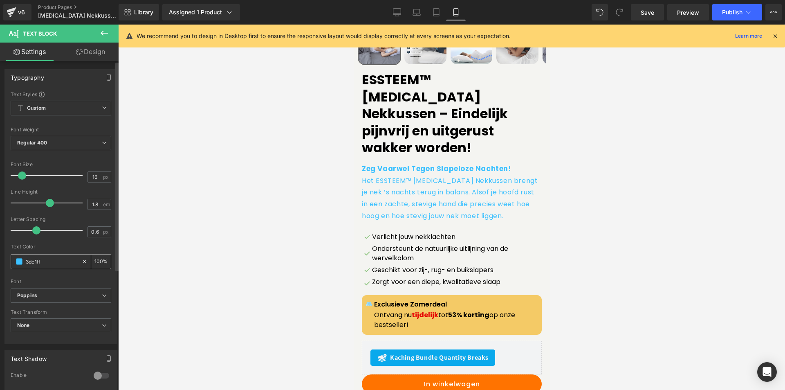
click at [42, 264] on input "3dc1ff" at bounding box center [52, 261] width 52 height 9
click at [13, 264] on div "3dc1ff" at bounding box center [46, 261] width 71 height 14
click at [18, 261] on span at bounding box center [19, 261] width 7 height 7
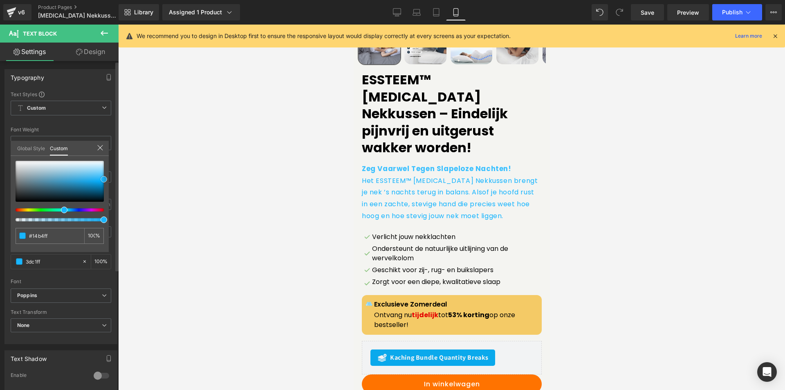
drag, startPoint x: 107, startPoint y: 176, endPoint x: 114, endPoint y: 179, distance: 7.5
click at [114, 179] on div "Typography Text Styles Custom Custom Setup Global Style Custom Setup Global Sty…" at bounding box center [61, 203] width 122 height 281
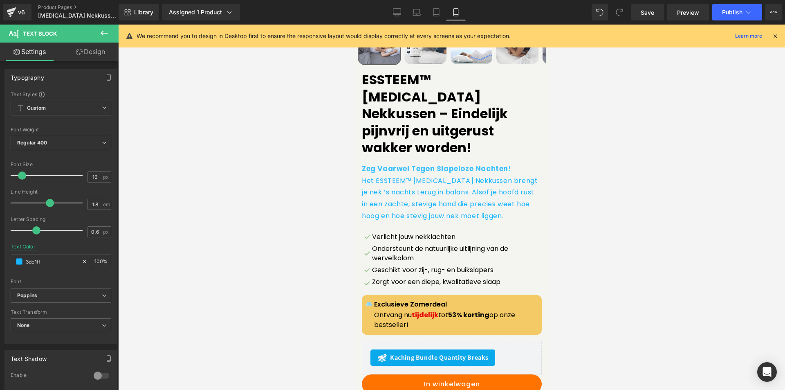
click at [631, 190] on div at bounding box center [451, 207] width 667 height 365
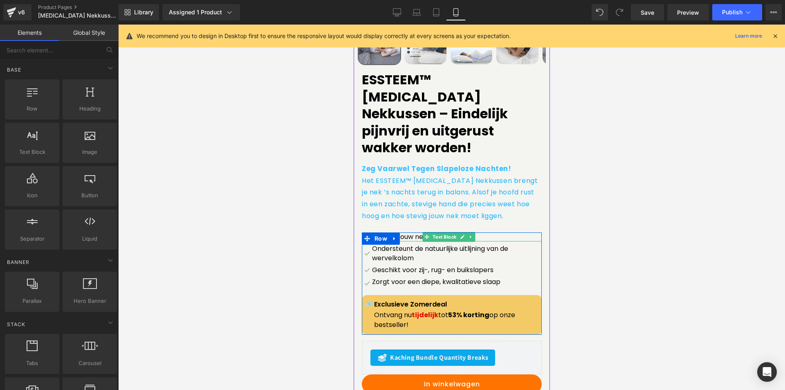
click at [478, 232] on p "Verlicht jouw nekklachten" at bounding box center [457, 236] width 170 height 9
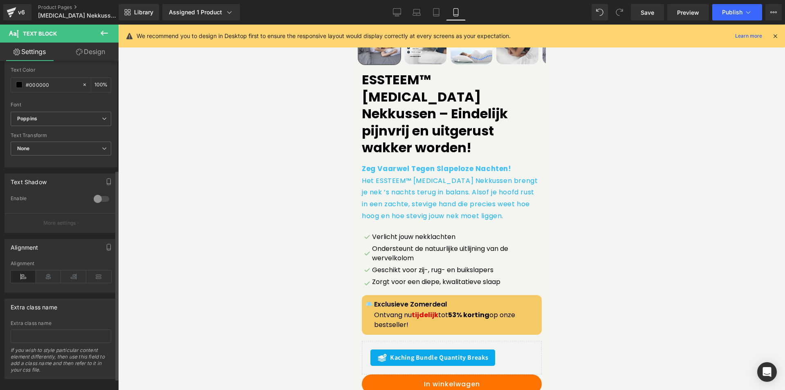
scroll to position [189, 0]
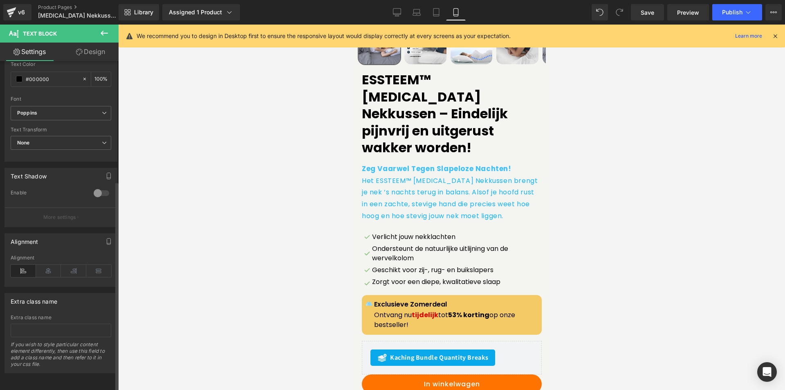
click at [94, 187] on div at bounding box center [102, 193] width 20 height 13
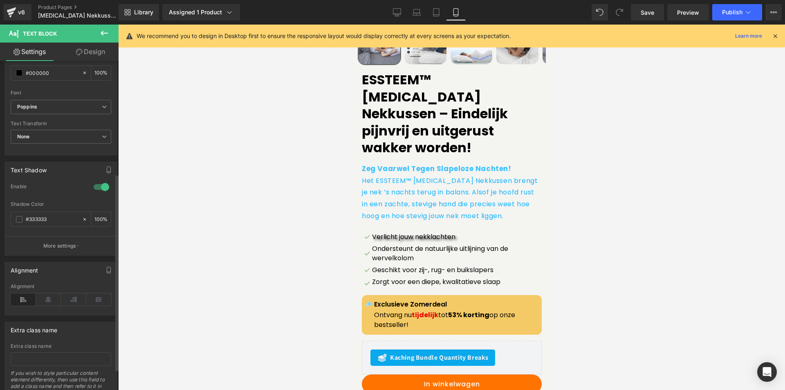
click at [94, 187] on div at bounding box center [102, 186] width 20 height 13
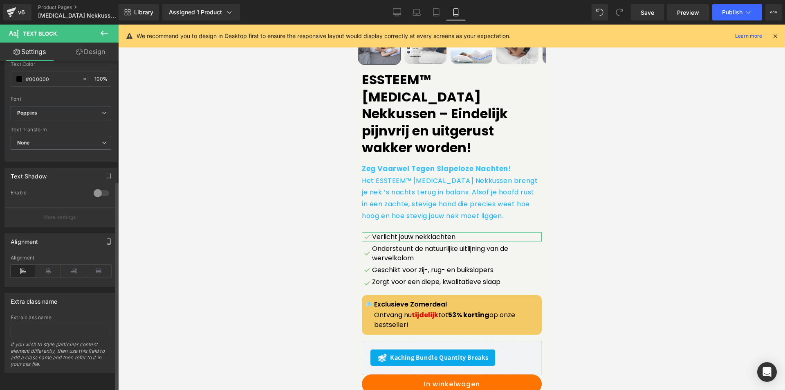
click at [97, 187] on div at bounding box center [102, 193] width 20 height 13
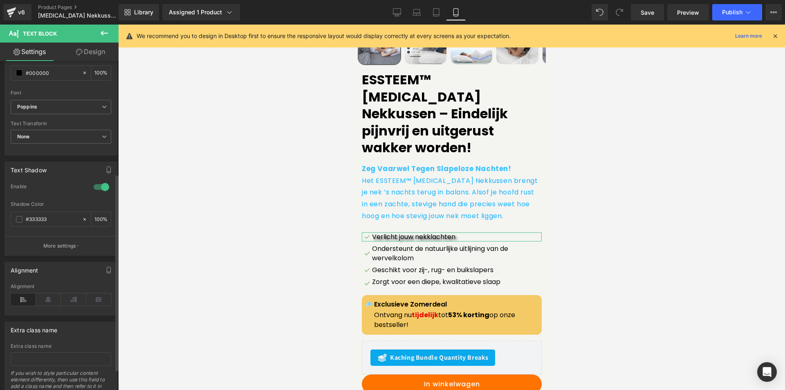
click at [96, 186] on div at bounding box center [102, 186] width 20 height 13
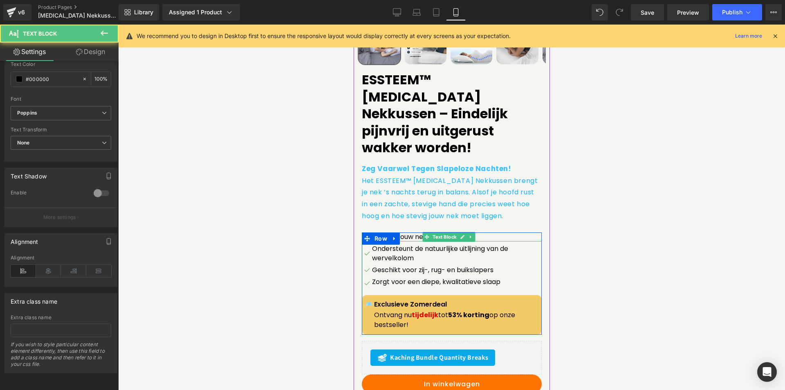
click at [497, 232] on p "Verlicht jouw nekklachten" at bounding box center [457, 236] width 170 height 9
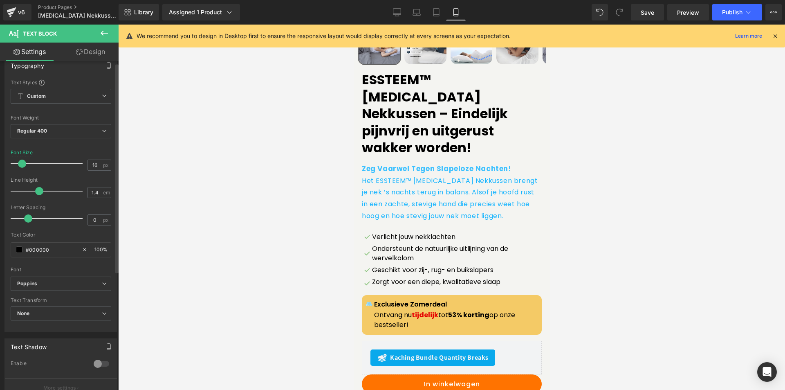
scroll to position [0, 0]
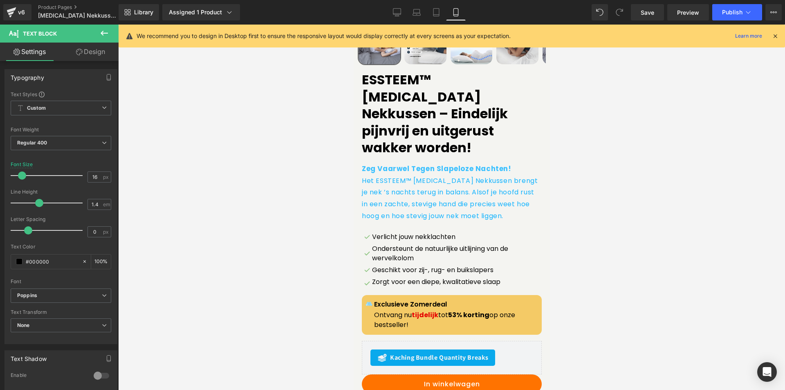
click at [86, 54] on link "Design" at bounding box center [90, 52] width 59 height 18
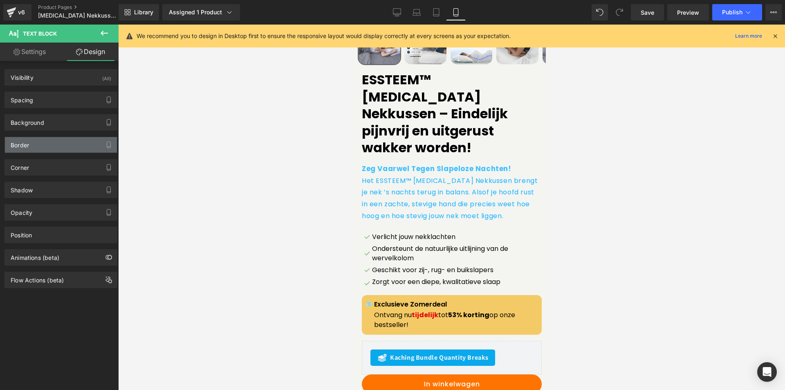
click at [54, 141] on div "Border" at bounding box center [61, 145] width 112 height 16
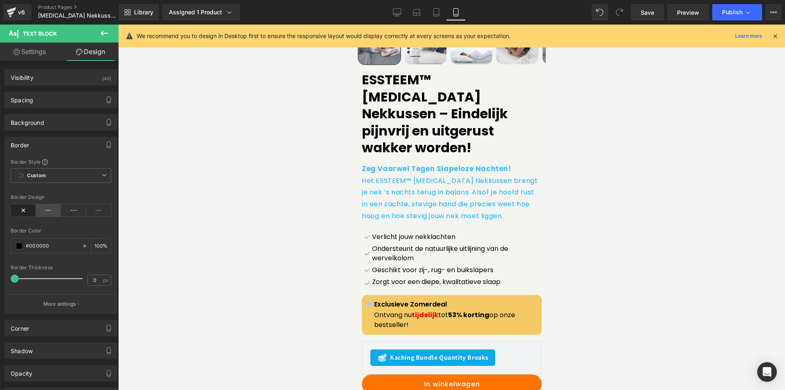
click at [42, 209] on icon at bounding box center [48, 210] width 25 height 12
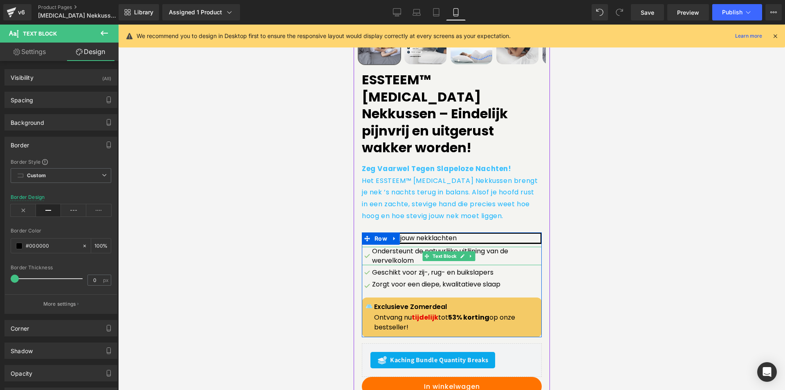
click at [520, 247] on p "Ondersteunt de natuurlijke uitlijning van de wervelkolom" at bounding box center [457, 256] width 170 height 18
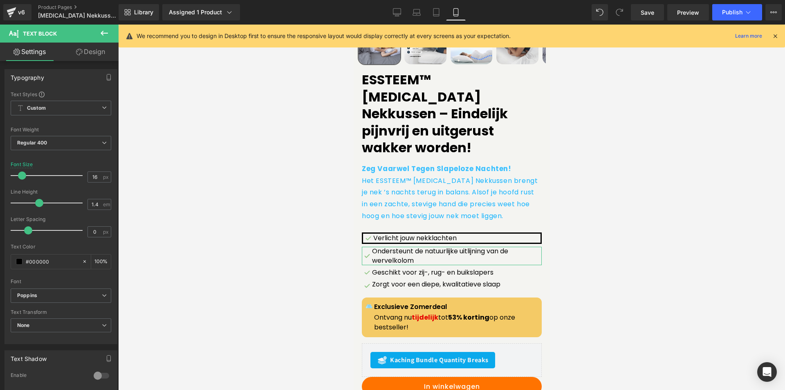
click at [97, 54] on link "Design" at bounding box center [90, 52] width 59 height 18
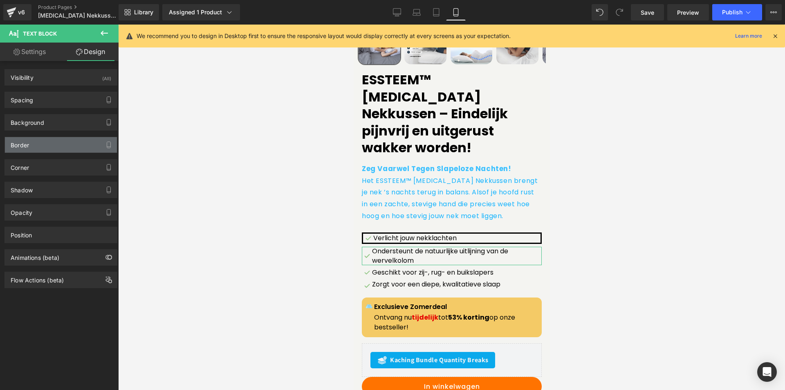
click at [33, 147] on div "Border" at bounding box center [61, 145] width 112 height 16
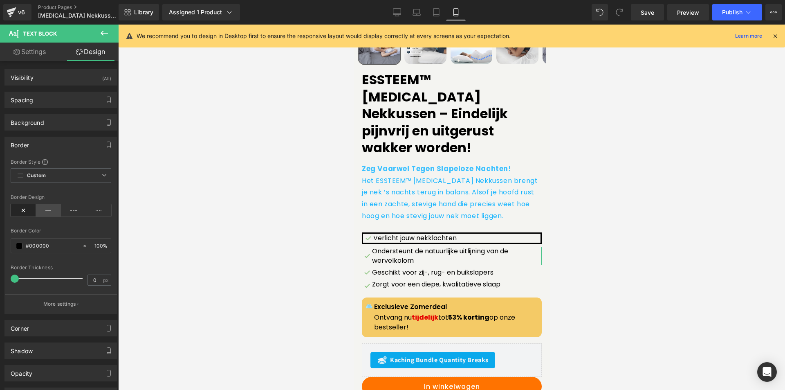
click at [40, 212] on icon at bounding box center [48, 210] width 25 height 12
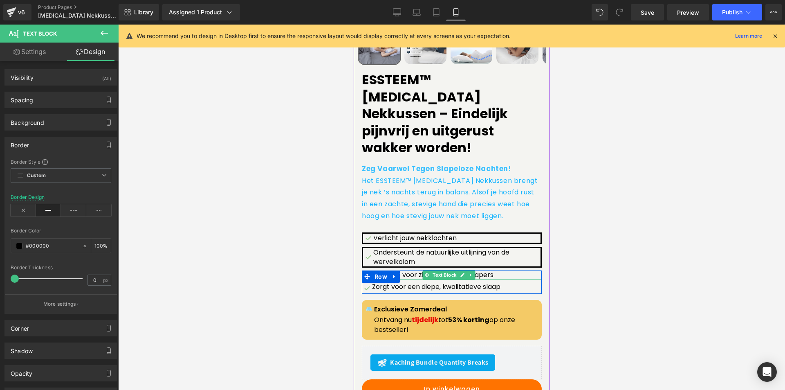
click at [520, 270] on p "Geschikt voor zij-, rug- en buikslapers" at bounding box center [457, 274] width 170 height 9
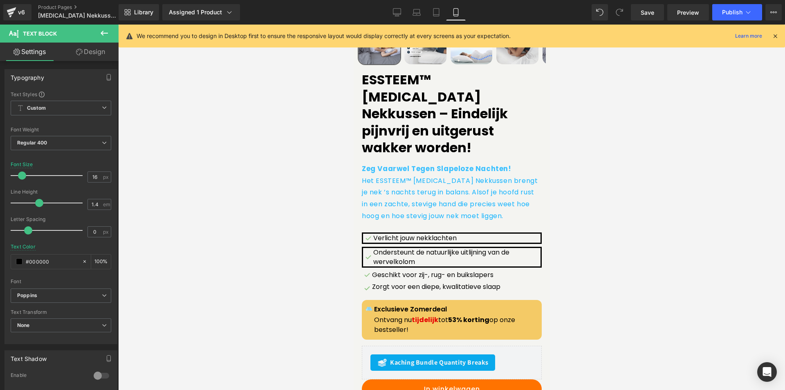
click at [87, 50] on link "Design" at bounding box center [90, 52] width 59 height 18
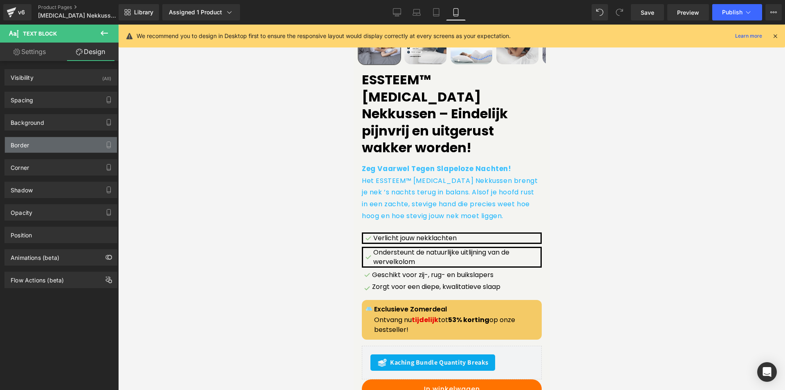
click at [35, 140] on div "Border" at bounding box center [61, 145] width 112 height 16
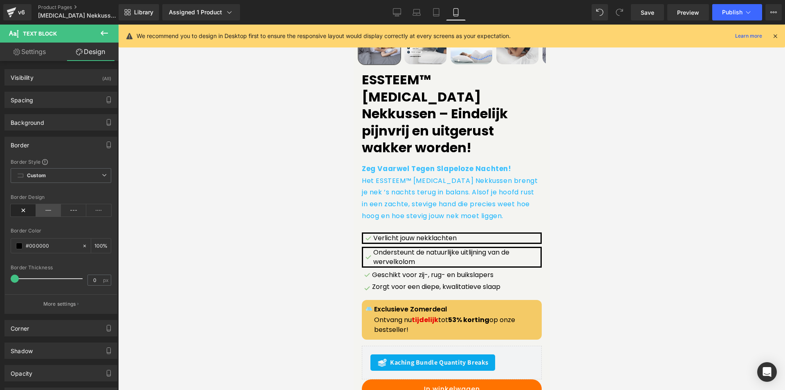
click at [41, 208] on icon at bounding box center [48, 210] width 25 height 12
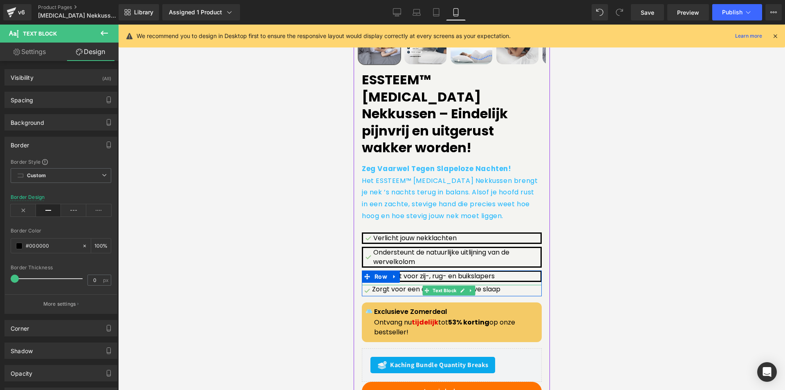
click at [514, 285] on p "Zorgt voor een diepe, kwalitatieve slaap" at bounding box center [457, 289] width 170 height 9
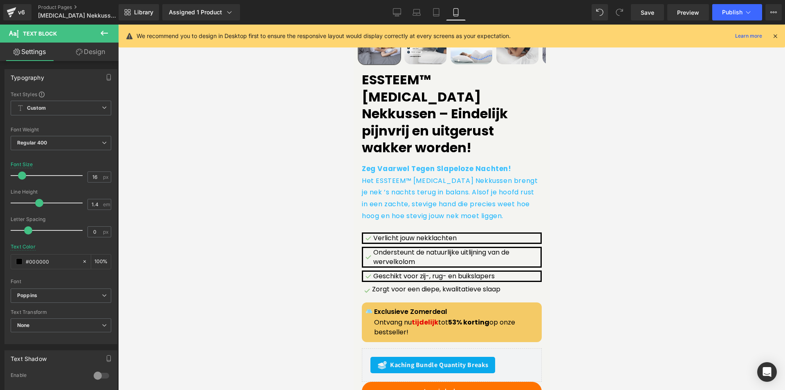
drag, startPoint x: 85, startPoint y: 50, endPoint x: 74, endPoint y: 134, distance: 85.1
click at [85, 50] on link "Design" at bounding box center [90, 52] width 59 height 18
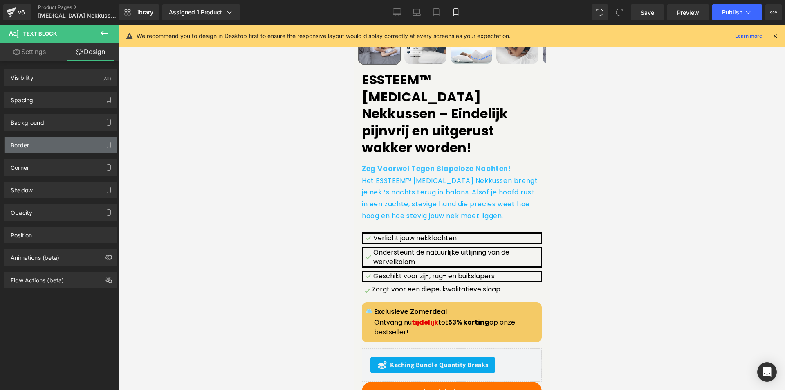
click at [47, 144] on div "Border" at bounding box center [61, 145] width 112 height 16
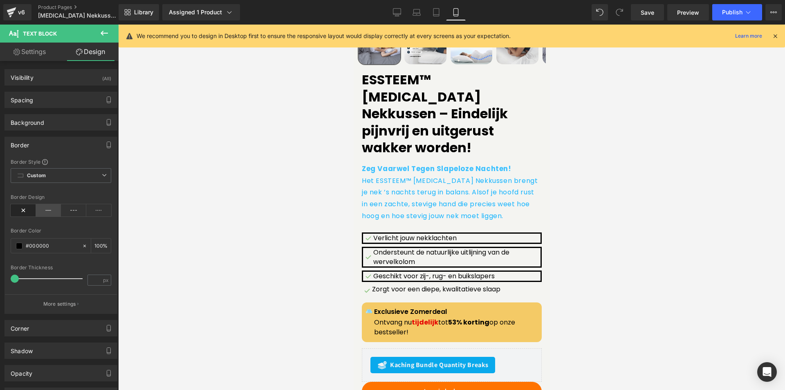
click at [53, 212] on icon at bounding box center [48, 210] width 25 height 12
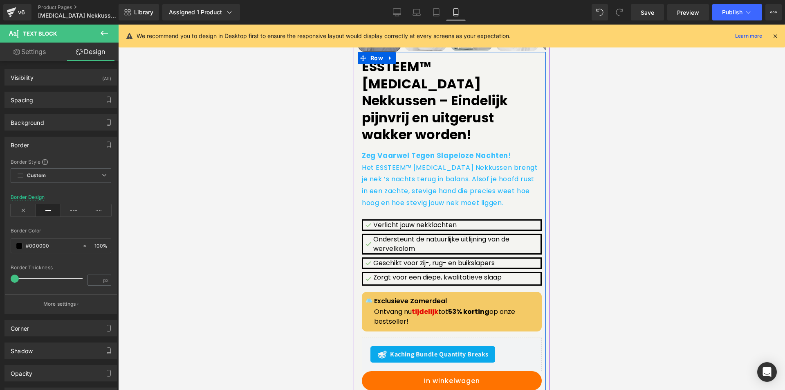
scroll to position [274, 0]
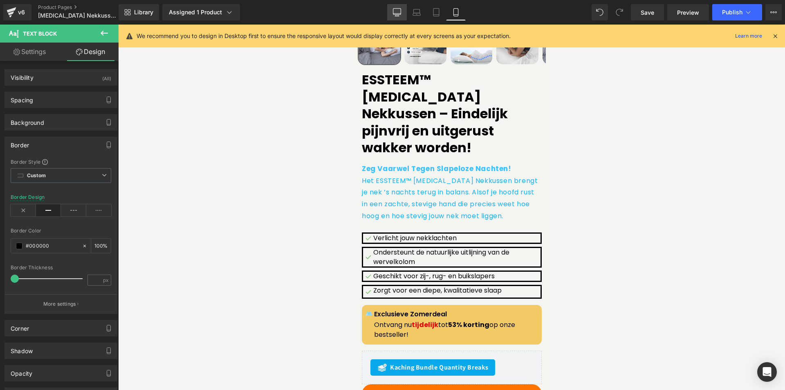
click at [395, 8] on link "Desktop" at bounding box center [397, 12] width 20 height 16
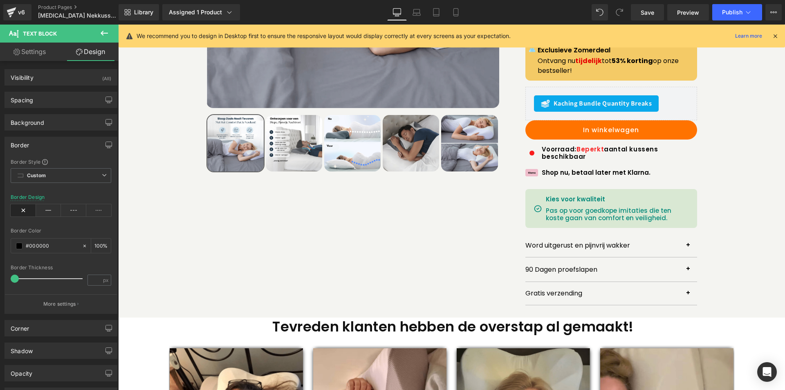
scroll to position [5, 0]
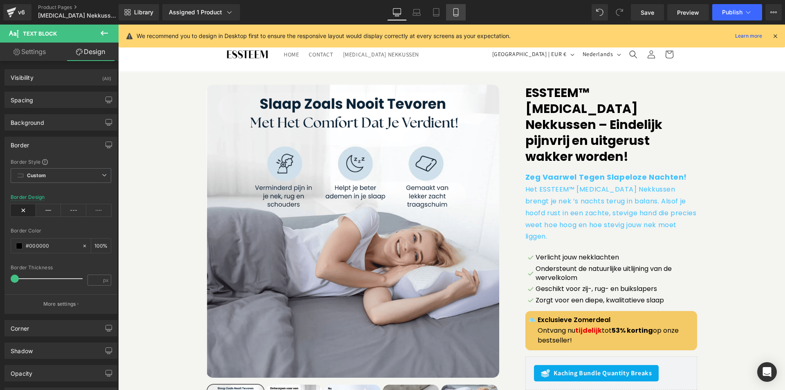
click at [452, 13] on link "Mobile" at bounding box center [456, 12] width 20 height 16
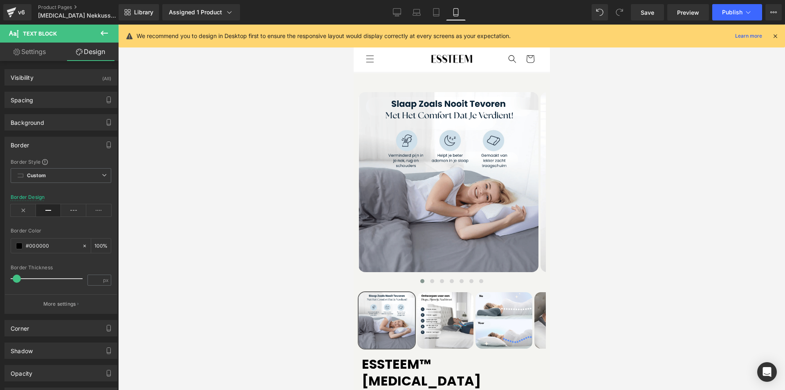
scroll to position [288, 0]
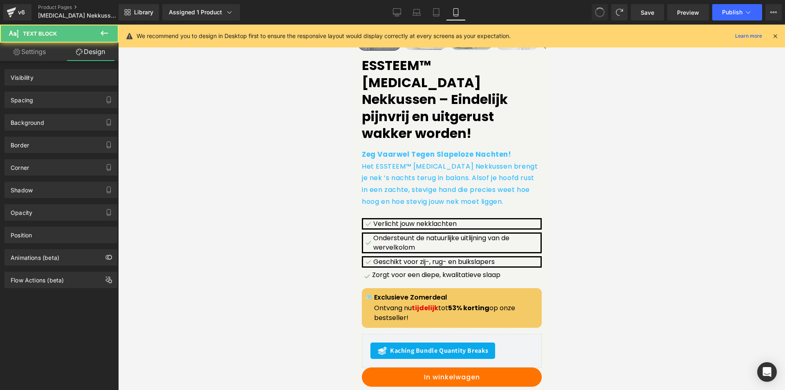
click at [598, 10] on span at bounding box center [600, 12] width 11 height 11
click at [598, 10] on span at bounding box center [599, 12] width 11 height 11
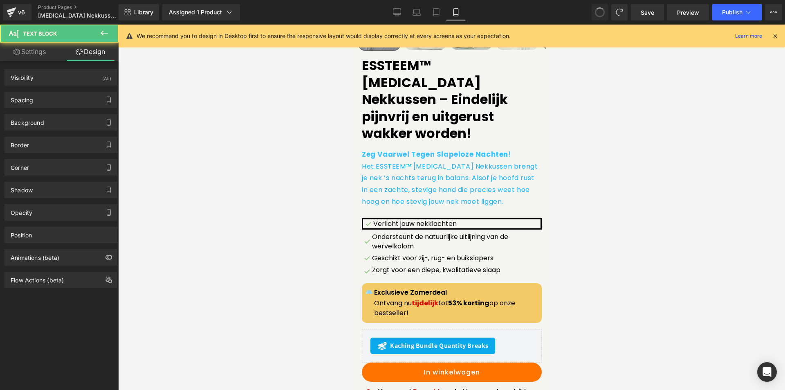
click at [599, 12] on span at bounding box center [599, 12] width 11 height 11
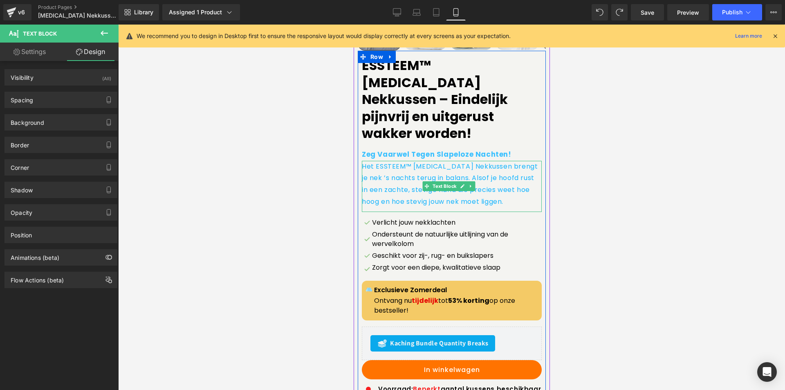
click at [385, 161] on p "Het ESSTEEM™ [MEDICAL_DATA] Nekkussen brengt je nek ’s nachts terug in balans. …" at bounding box center [452, 184] width 180 height 47
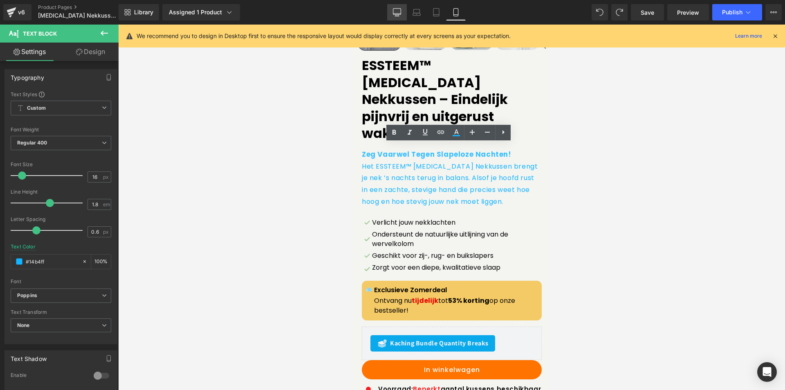
click at [398, 12] on icon at bounding box center [397, 12] width 8 height 8
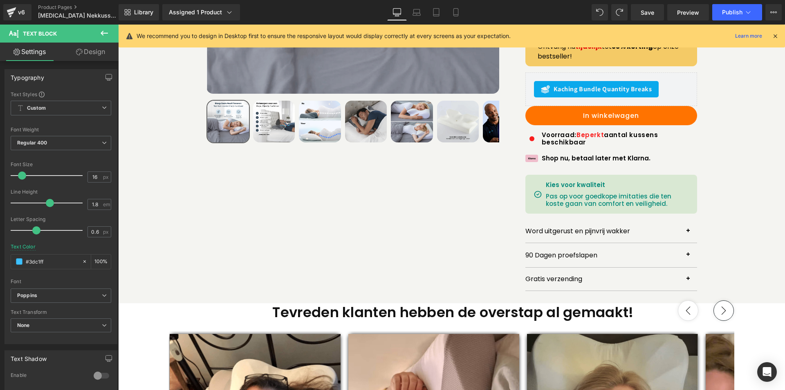
scroll to position [29, 0]
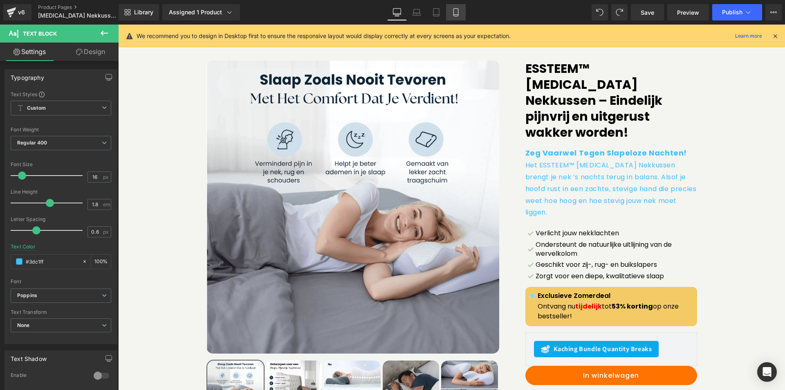
click at [453, 7] on link "Mobile" at bounding box center [456, 12] width 20 height 16
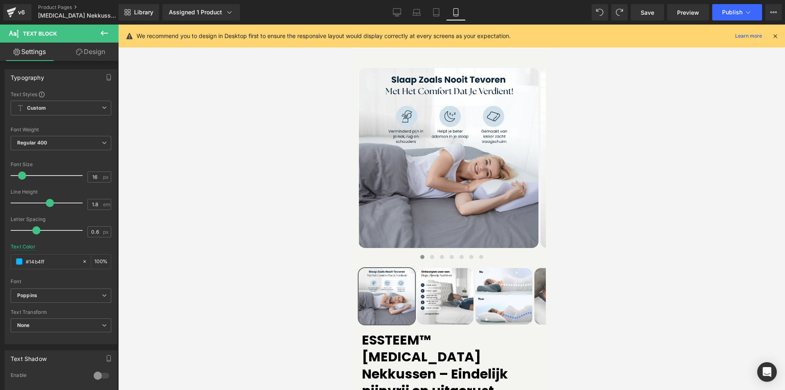
scroll to position [303, 0]
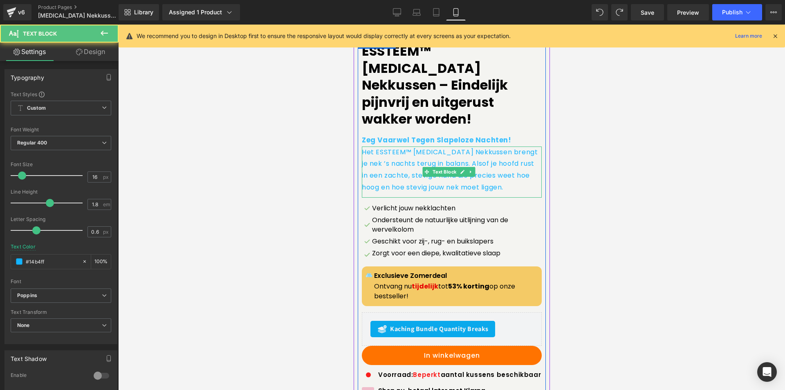
click at [384, 158] on p "Het ESSTEEM™ [MEDICAL_DATA] Nekkussen brengt je nek ’s nachts terug in balans. …" at bounding box center [452, 169] width 180 height 47
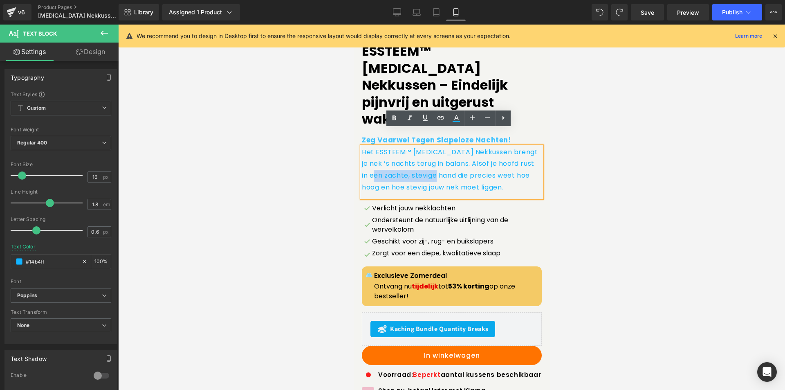
drag, startPoint x: 385, startPoint y: 159, endPoint x: 448, endPoint y: 158, distance: 63.4
click at [448, 158] on p "Het ESSTEEM™ [MEDICAL_DATA] Nekkussen brengt je nek ’s nachts terug in balans. …" at bounding box center [452, 169] width 180 height 47
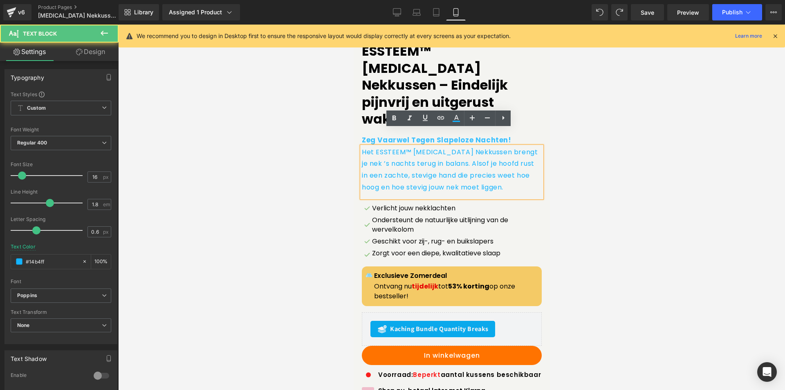
click at [469, 158] on p "Het ESSTEEM™ [MEDICAL_DATA] Nekkussen brengt je nek ’s nachts terug in balans. …" at bounding box center [452, 169] width 180 height 47
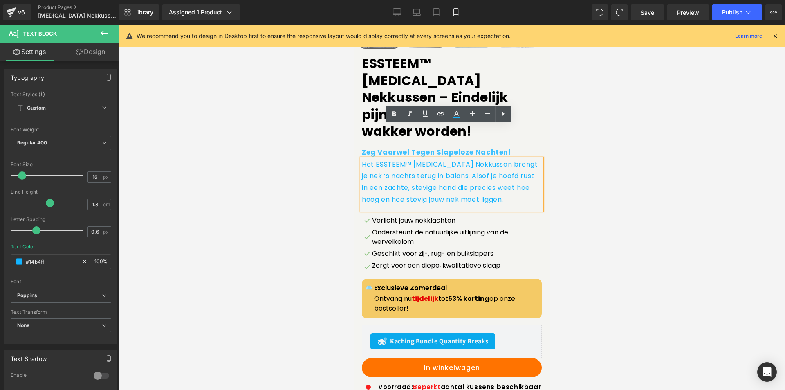
scroll to position [221, 0]
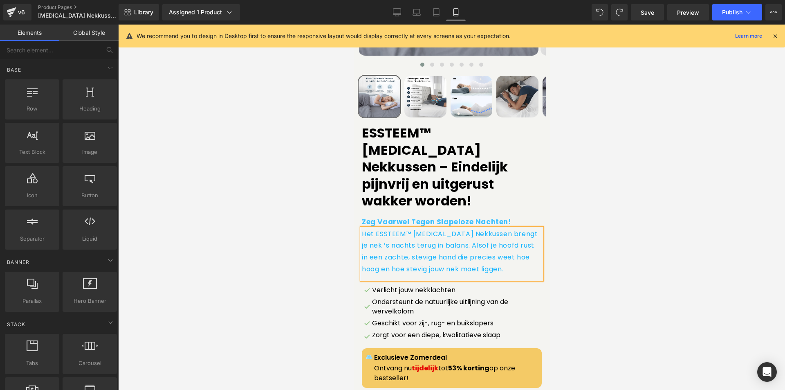
click at [665, 187] on div at bounding box center [451, 207] width 667 height 365
click at [396, 7] on link "Desktop" at bounding box center [397, 12] width 20 height 16
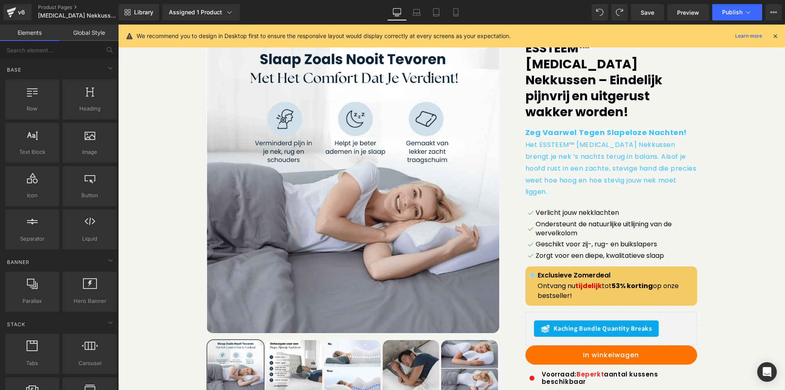
scroll to position [49, 0]
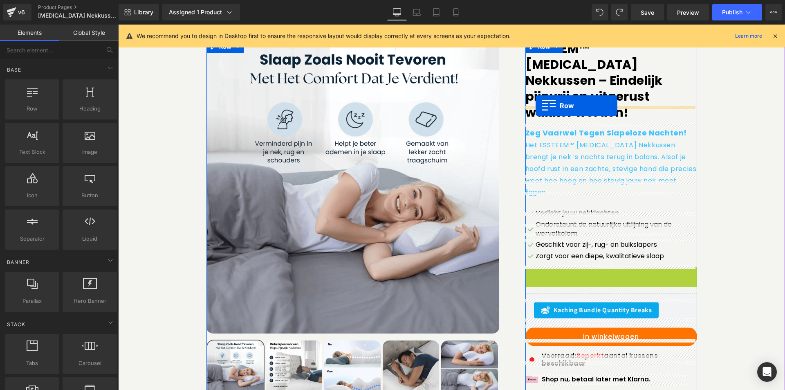
drag, startPoint x: 530, startPoint y: 247, endPoint x: 536, endPoint y: 106, distance: 141.7
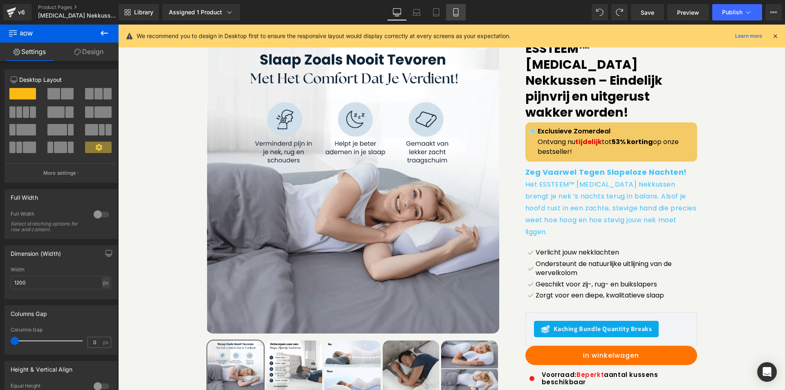
click at [453, 14] on icon at bounding box center [456, 12] width 8 height 8
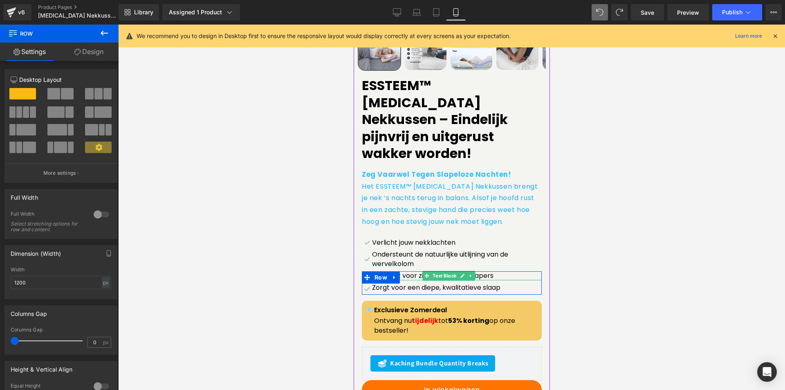
scroll to position [283, 0]
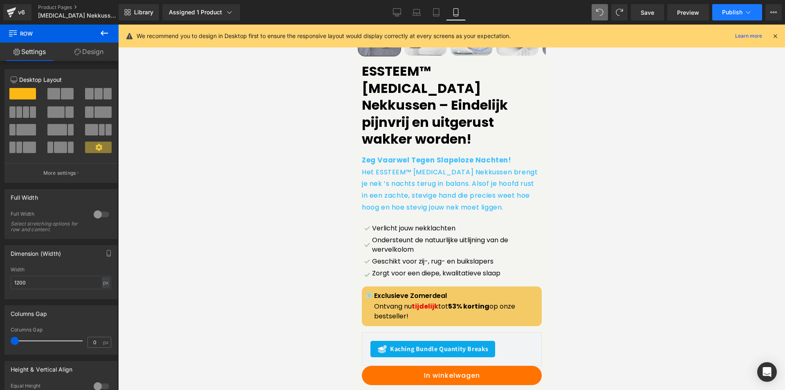
click at [731, 10] on span "Publish" at bounding box center [732, 12] width 20 height 7
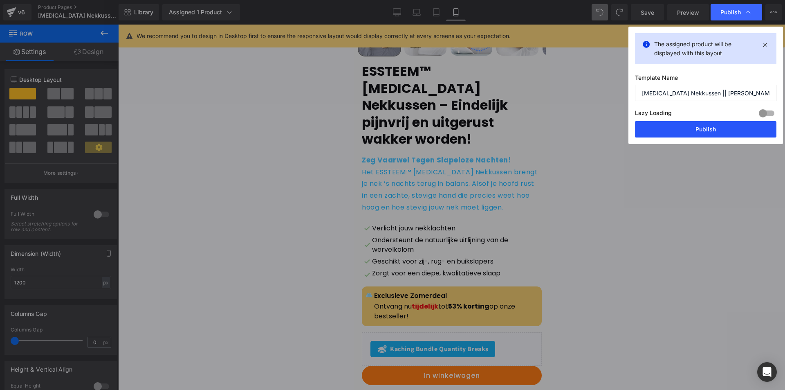
click at [649, 131] on button "Publish" at bounding box center [706, 129] width 142 height 16
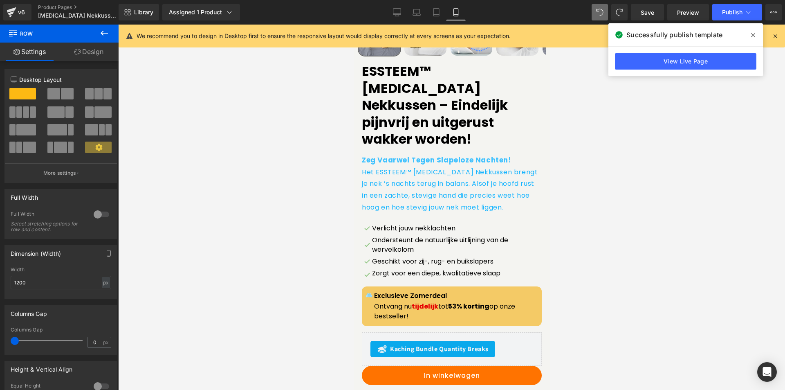
click at [613, 146] on div at bounding box center [451, 207] width 667 height 365
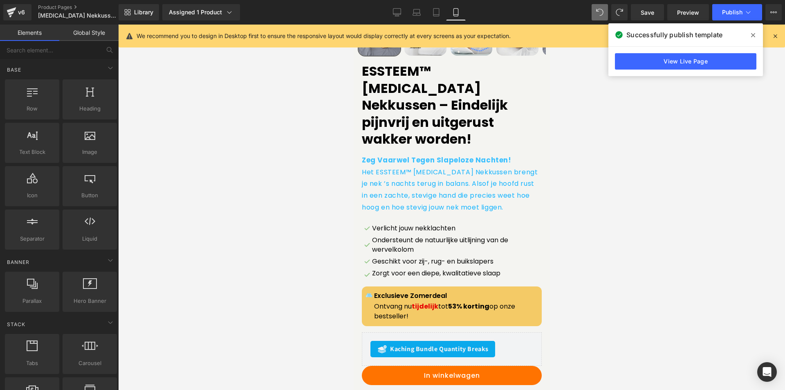
click at [750, 34] on span at bounding box center [753, 35] width 13 height 13
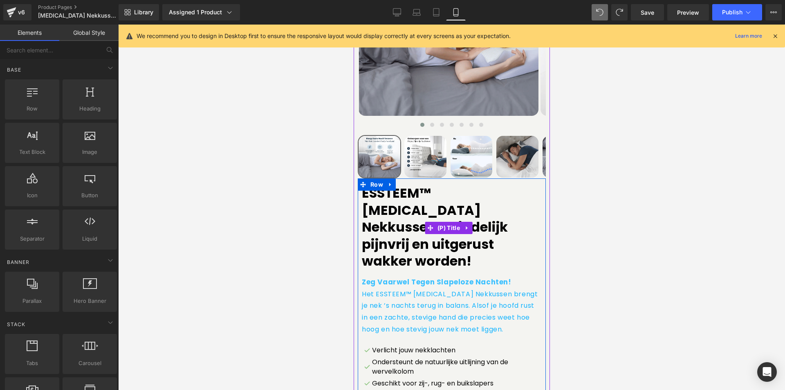
scroll to position [160, 0]
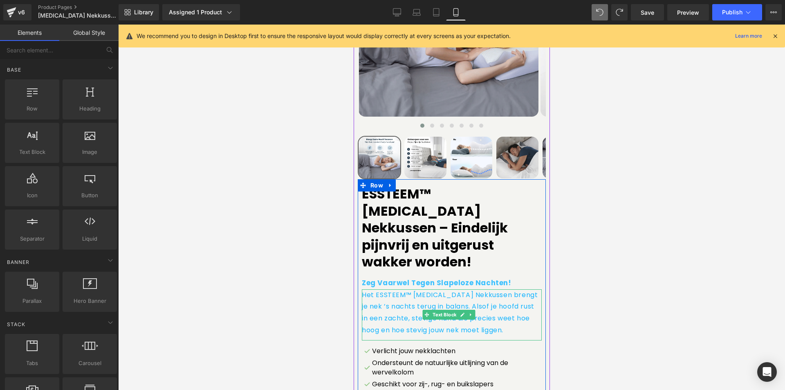
click at [412, 305] on p "Het ESSTEEM™ [MEDICAL_DATA] Nekkussen brengt je nek ’s nachts terug in balans. …" at bounding box center [452, 312] width 180 height 47
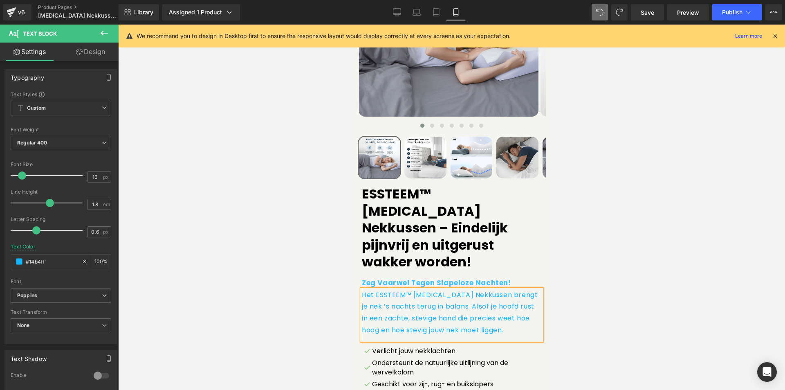
click at [102, 45] on link "Design" at bounding box center [90, 52] width 59 height 18
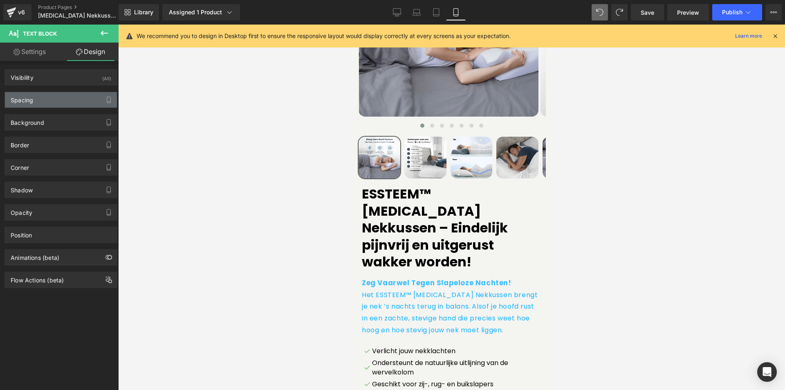
click at [50, 95] on div "Spacing" at bounding box center [61, 100] width 112 height 16
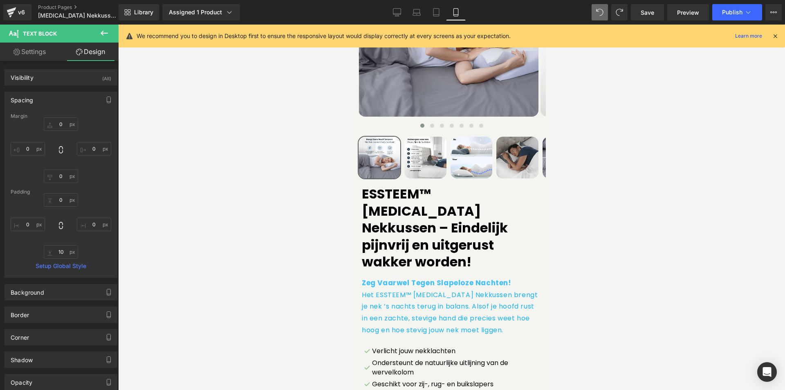
click at [52, 46] on link "Settings" at bounding box center [29, 52] width 59 height 18
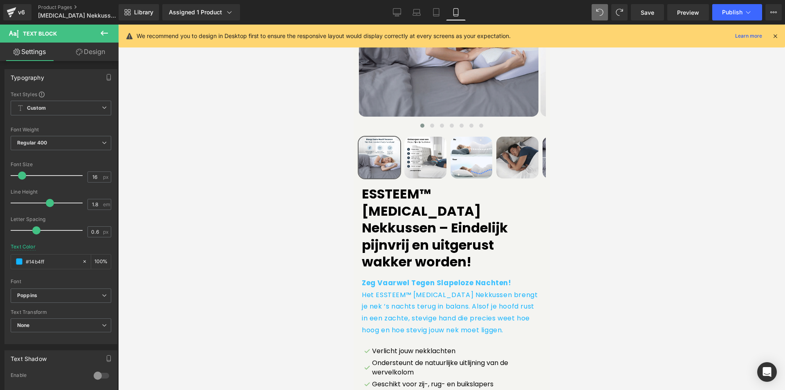
click at [98, 52] on link "Design" at bounding box center [90, 52] width 59 height 18
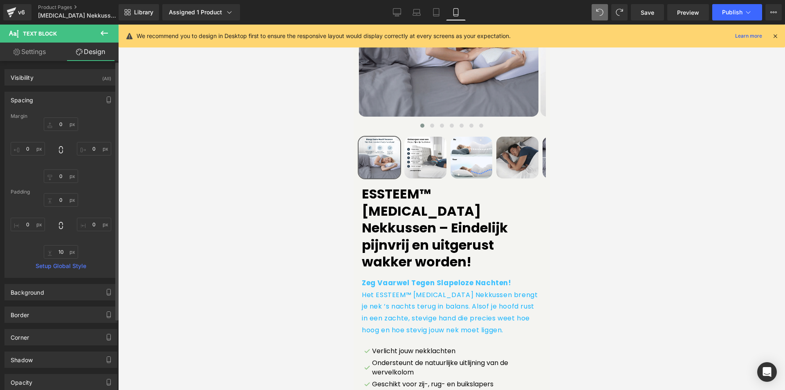
click at [61, 259] on div "Margin [GEOGRAPHIC_DATA] Setup Global Style" at bounding box center [61, 195] width 112 height 164
click at [61, 254] on input "text" at bounding box center [61, 252] width 34 height 14
type input "10"
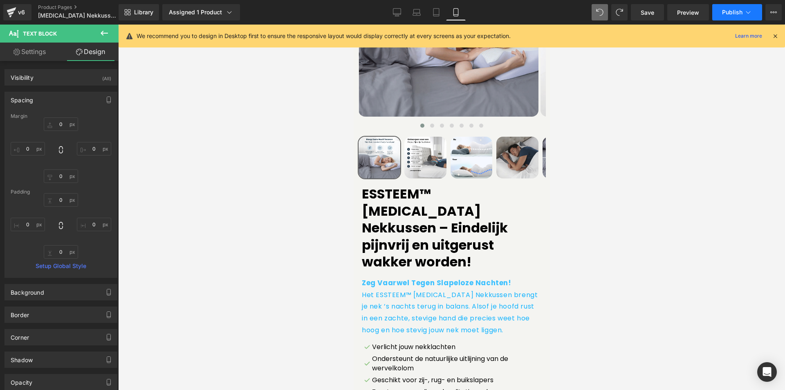
click at [739, 12] on span "Publish" at bounding box center [732, 12] width 20 height 7
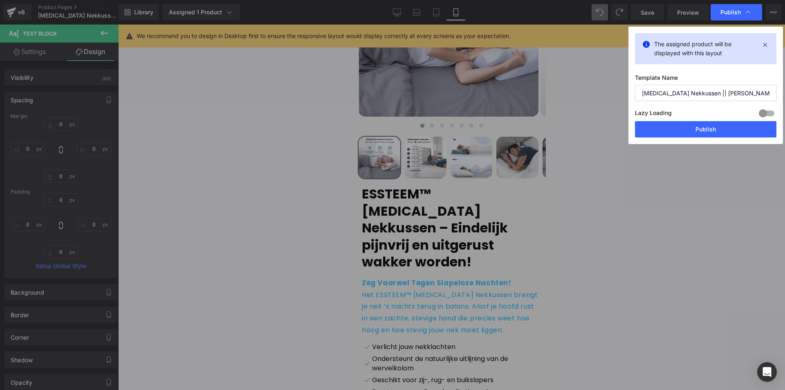
click at [685, 125] on button "Publish" at bounding box center [706, 129] width 142 height 16
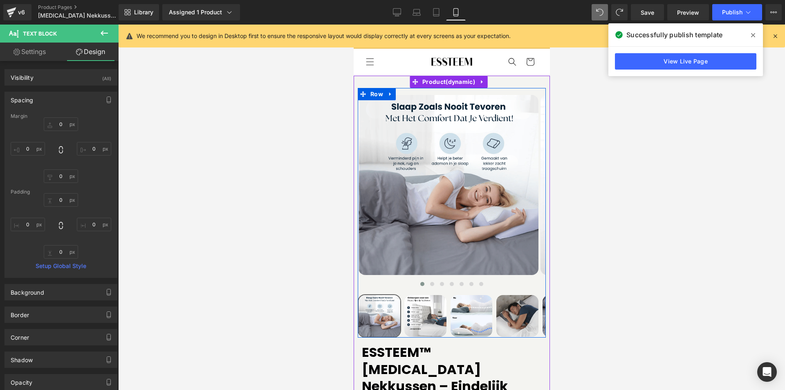
scroll to position [0, 0]
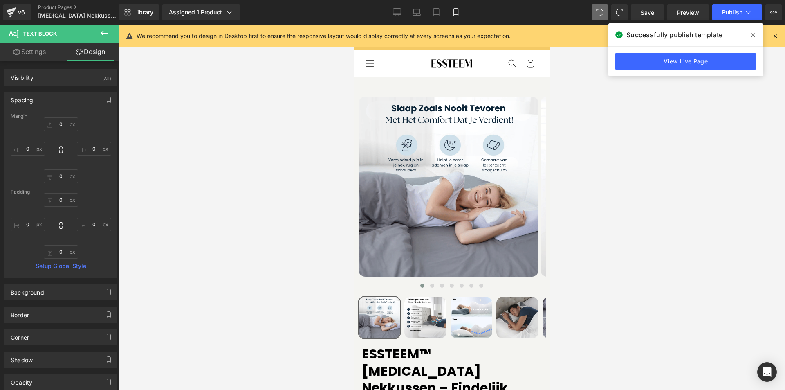
click at [755, 35] on icon at bounding box center [754, 35] width 4 height 7
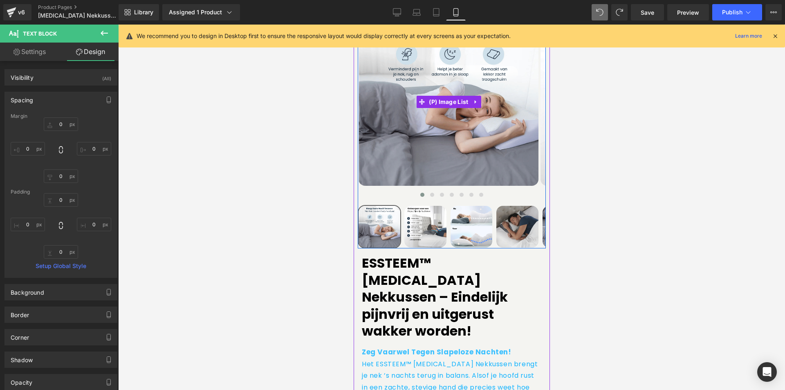
scroll to position [205, 0]
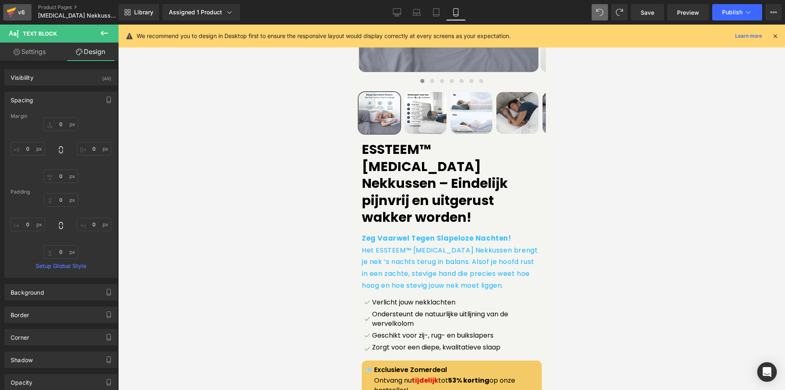
click at [19, 9] on div "v6" at bounding box center [21, 12] width 10 height 11
